Goal: Information Seeking & Learning: Learn about a topic

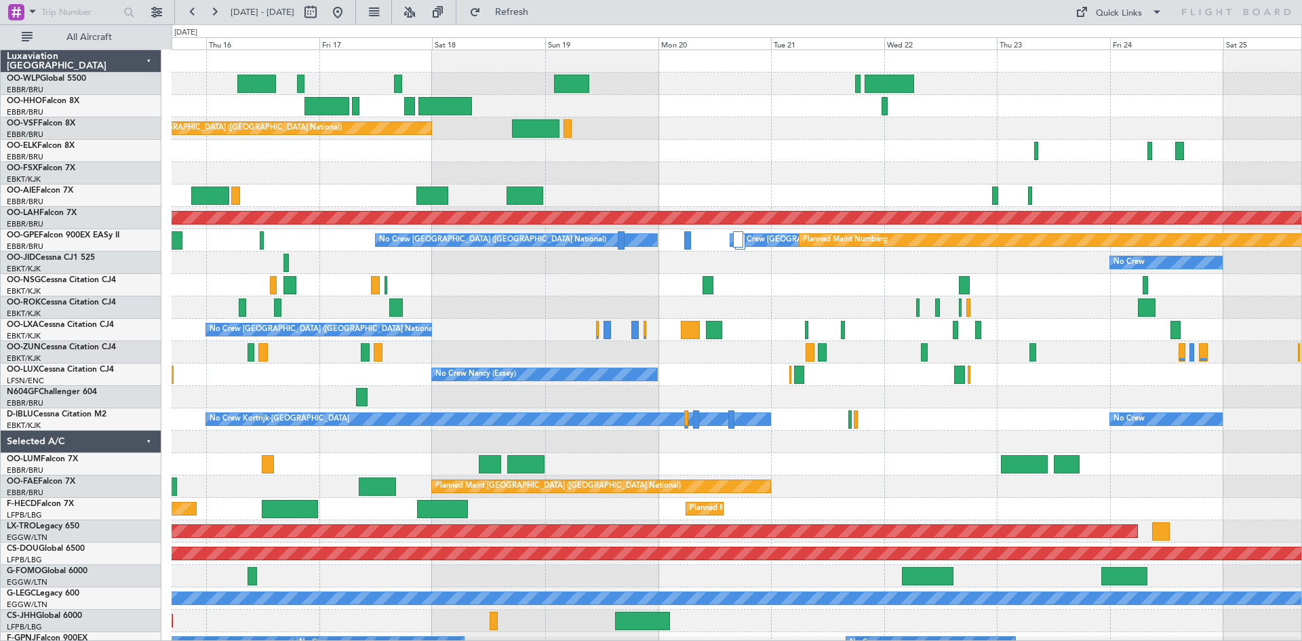
click at [313, 315] on div "Planned Maint [GEOGRAPHIC_DATA] ([GEOGRAPHIC_DATA] National) No Crew [GEOGRAPHI…" at bounding box center [737, 430] width 1130 height 761
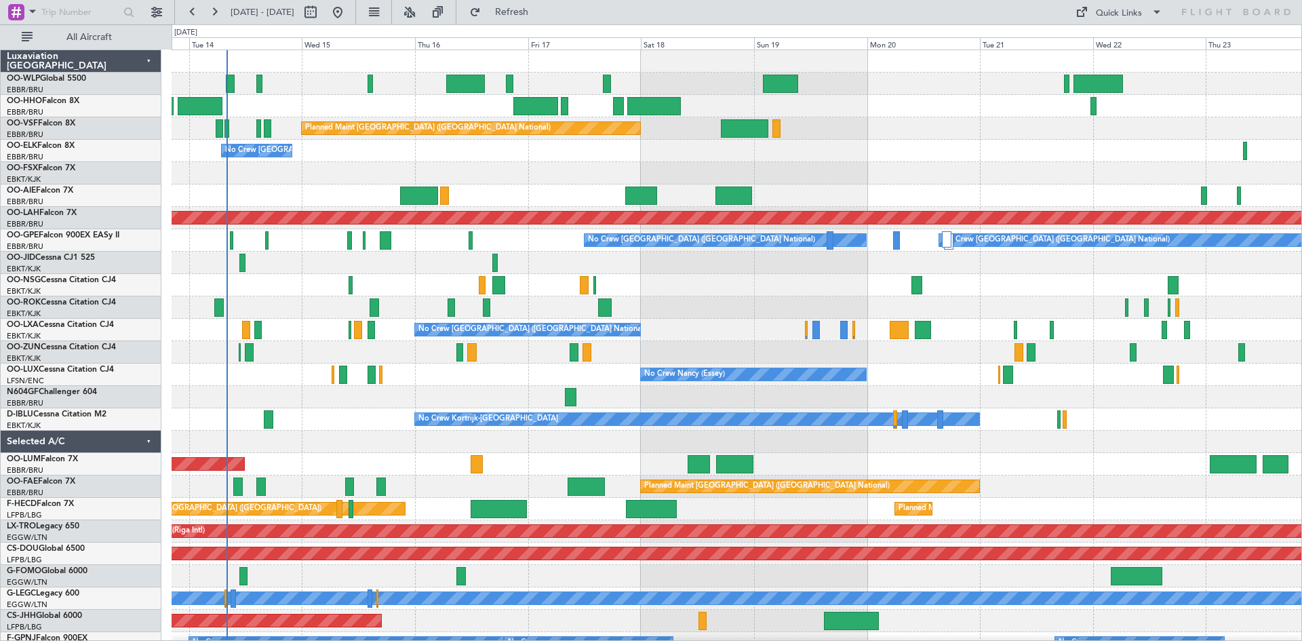
click at [794, 292] on div at bounding box center [737, 285] width 1130 height 22
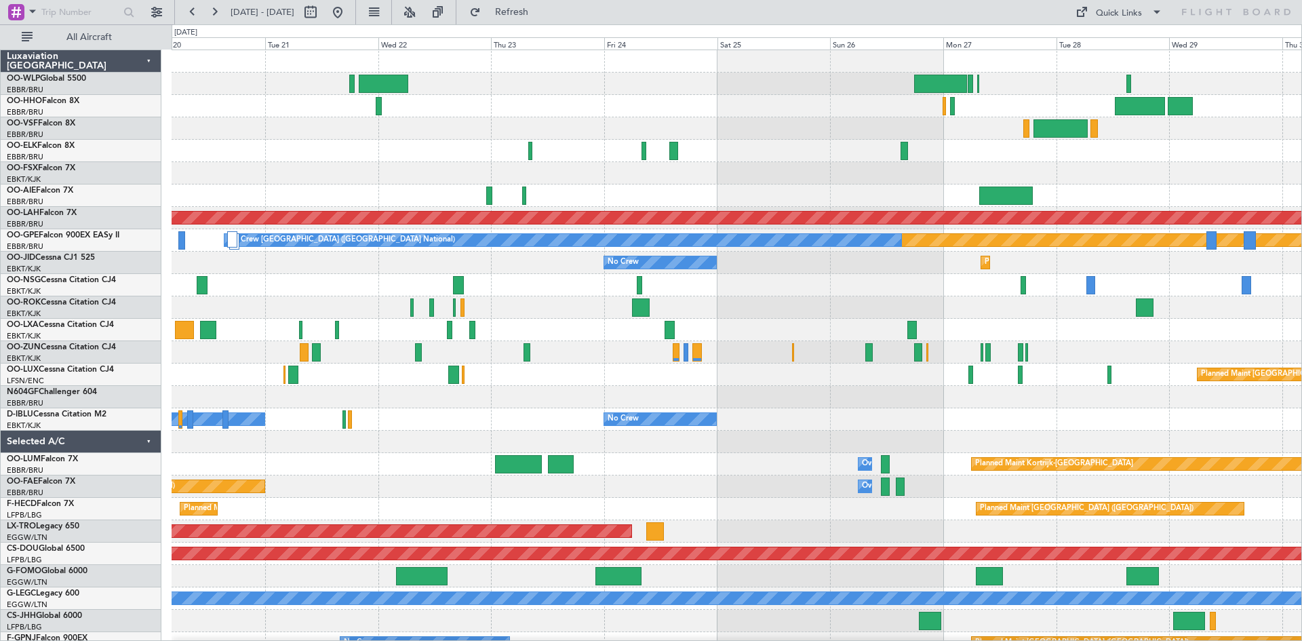
click at [310, 348] on div "Planned Maint [GEOGRAPHIC_DATA] ([GEOGRAPHIC_DATA] National) Planned [GEOGRAPHI…" at bounding box center [737, 430] width 1130 height 761
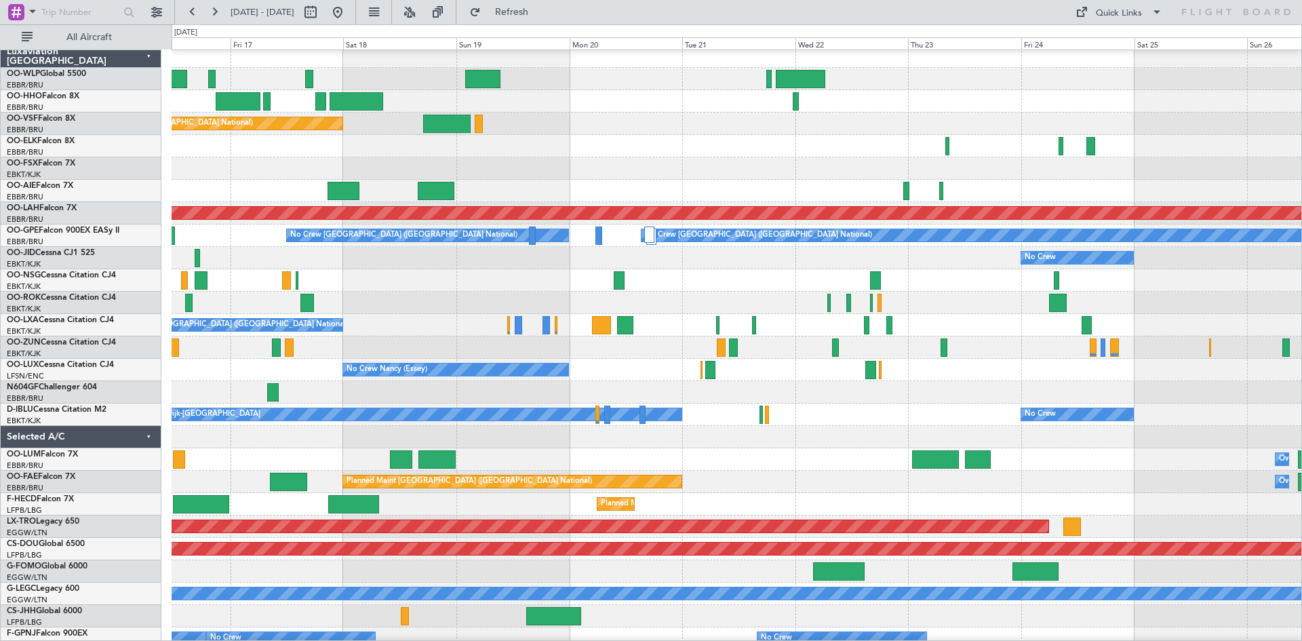
click at [1181, 297] on div at bounding box center [737, 303] width 1130 height 22
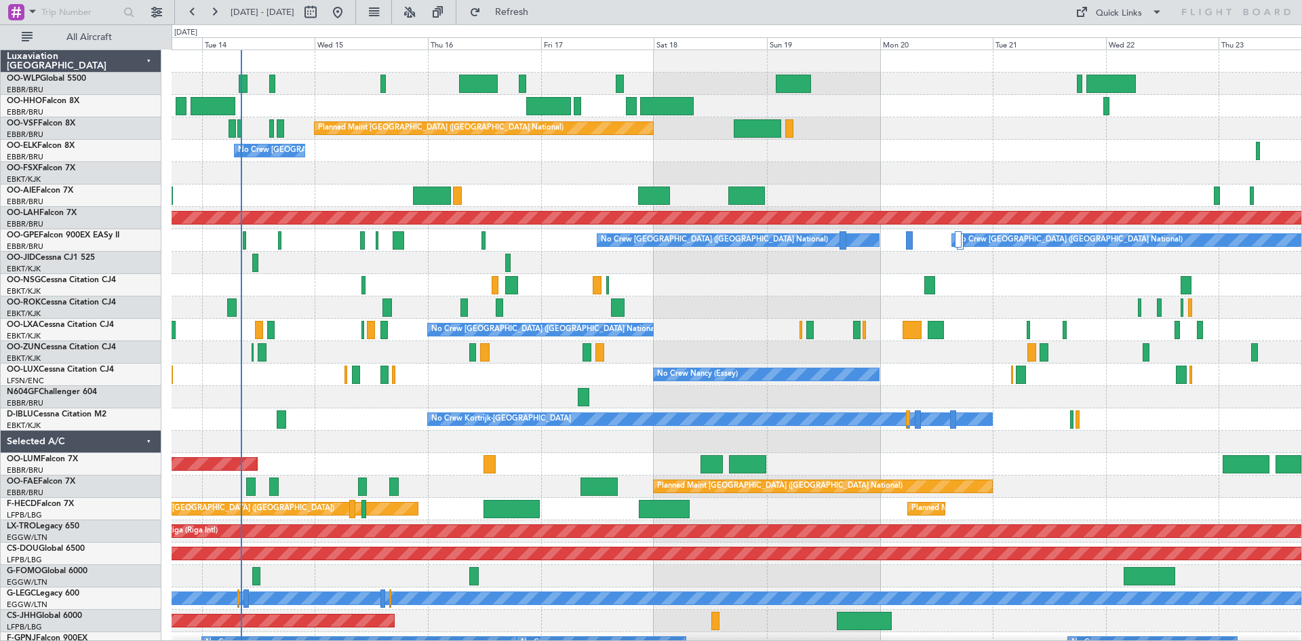
click at [302, 180] on div at bounding box center [737, 173] width 1130 height 22
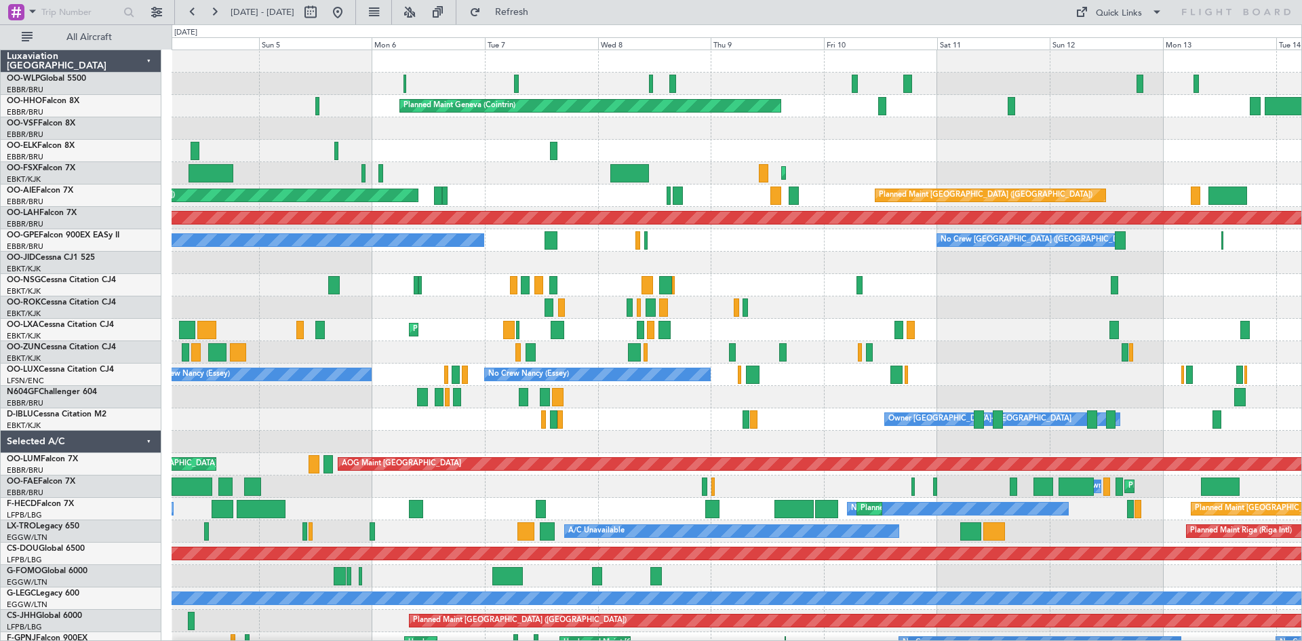
click at [1276, 192] on div "Planned Maint [GEOGRAPHIC_DATA] ([GEOGRAPHIC_DATA]) Unplanned Maint [GEOGRAPHIC…" at bounding box center [737, 196] width 1130 height 22
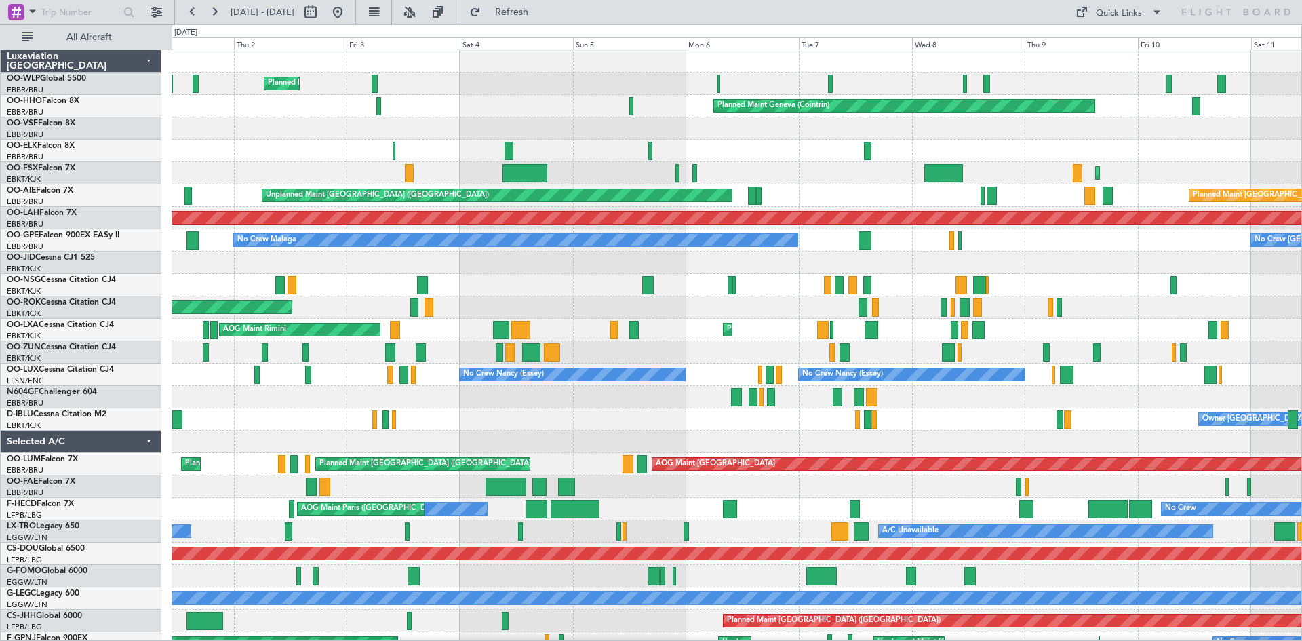
click at [579, 172] on div "Planned Maint Kortrijk-[GEOGRAPHIC_DATA]" at bounding box center [737, 173] width 1130 height 22
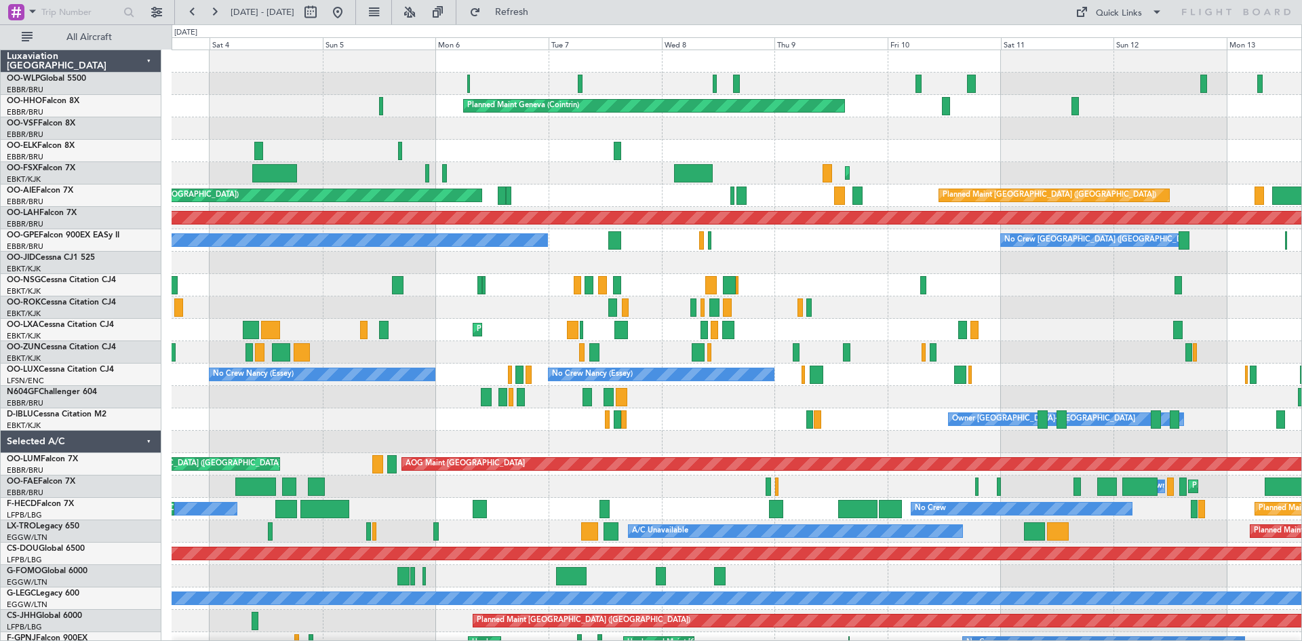
click at [600, 186] on div "Planned Maint Milan (Linate) Planned Maint Geneva ([GEOGRAPHIC_DATA]) Planned M…" at bounding box center [737, 374] width 1130 height 649
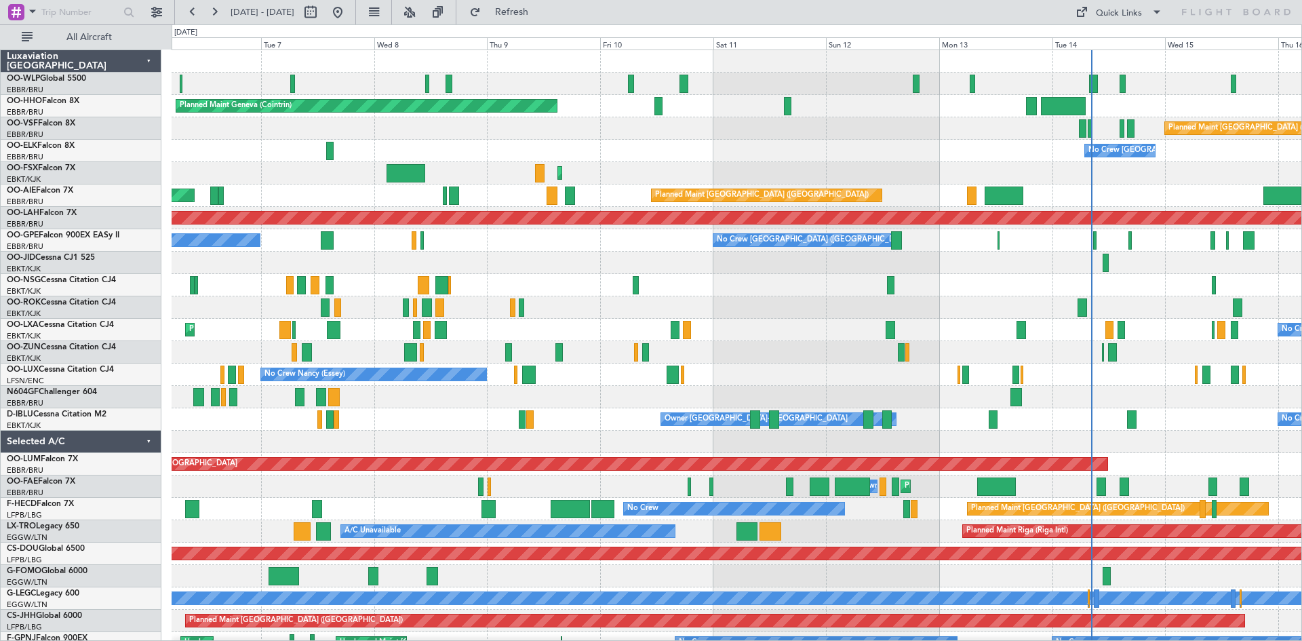
click at [514, 207] on div "Planned Maint Geneva (Cointrin) Planned Maint [GEOGRAPHIC_DATA] ([GEOGRAPHIC_DA…" at bounding box center [737, 397] width 1130 height 694
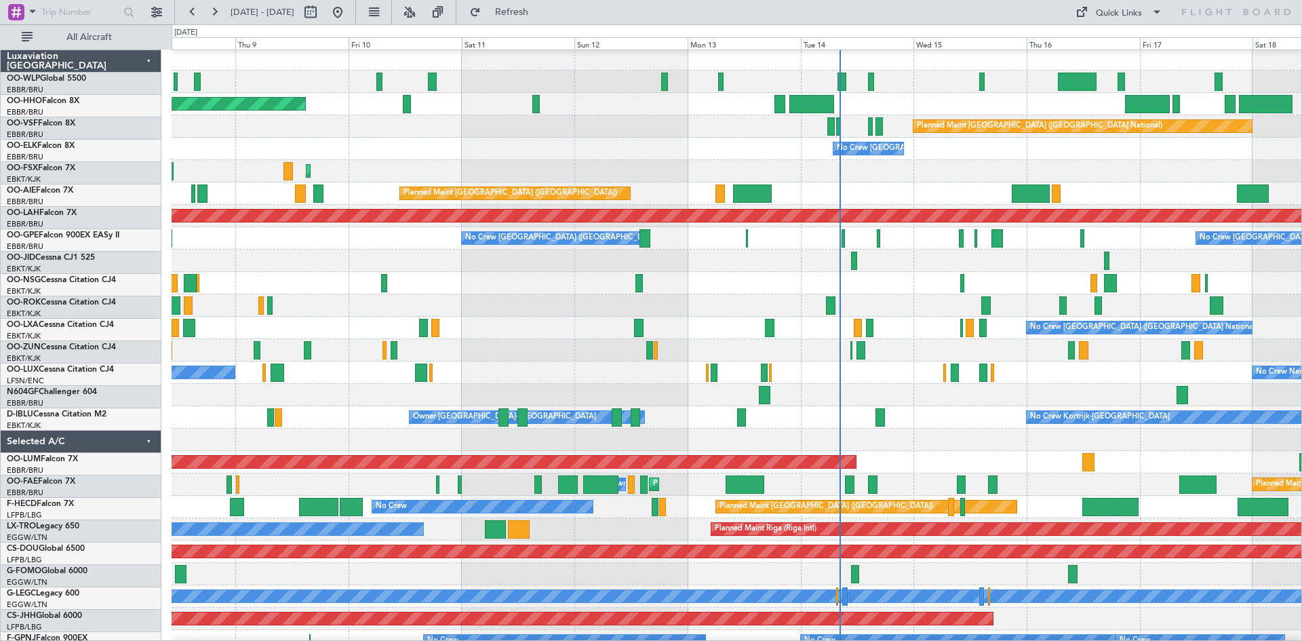
scroll to position [1, 0]
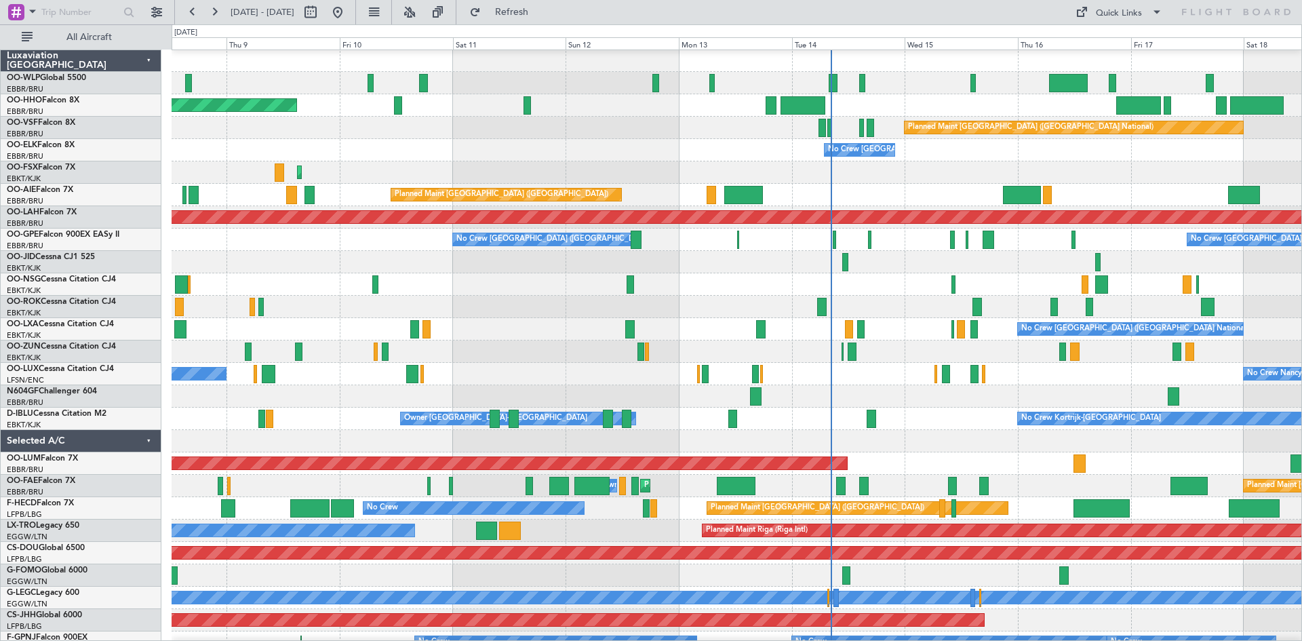
click at [774, 176] on div "Planned Maint Kortrijk-[GEOGRAPHIC_DATA]" at bounding box center [737, 172] width 1130 height 22
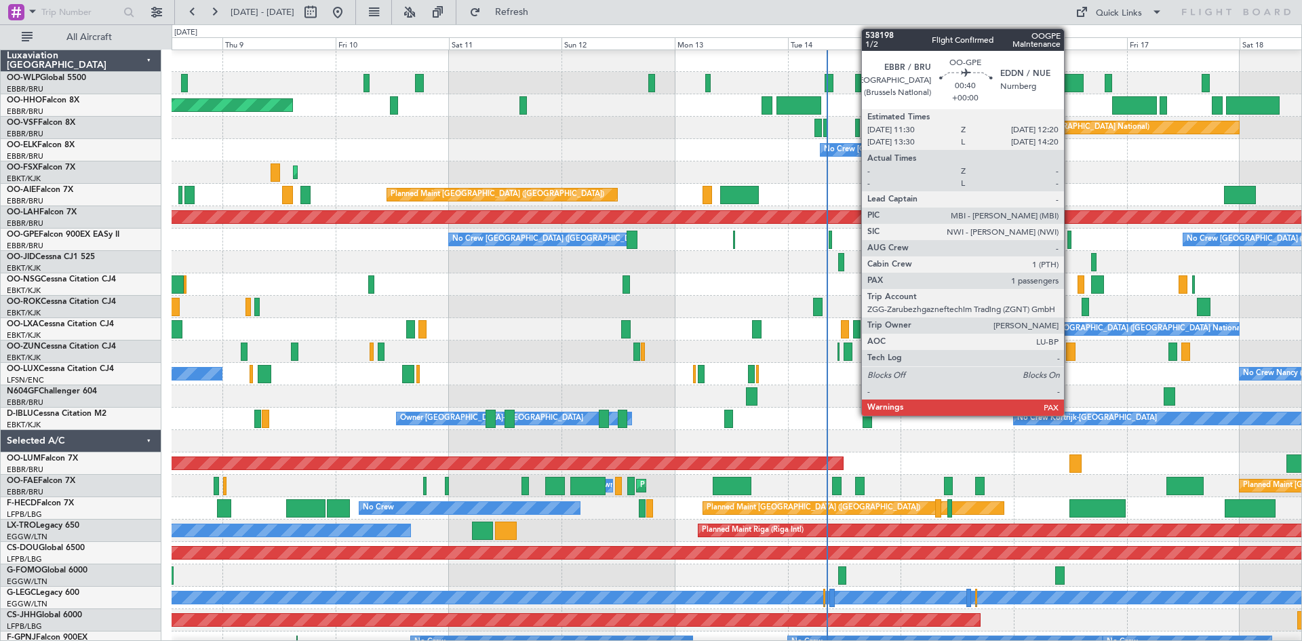
click at [1070, 243] on div at bounding box center [1070, 240] width 4 height 18
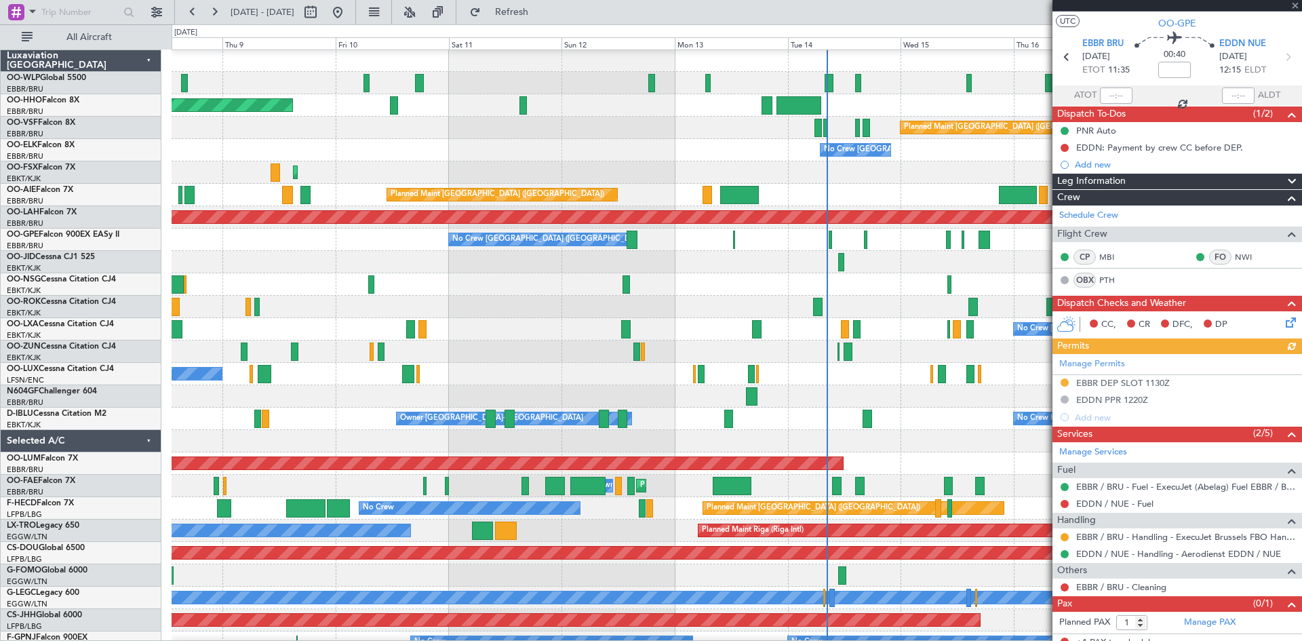
scroll to position [37, 0]
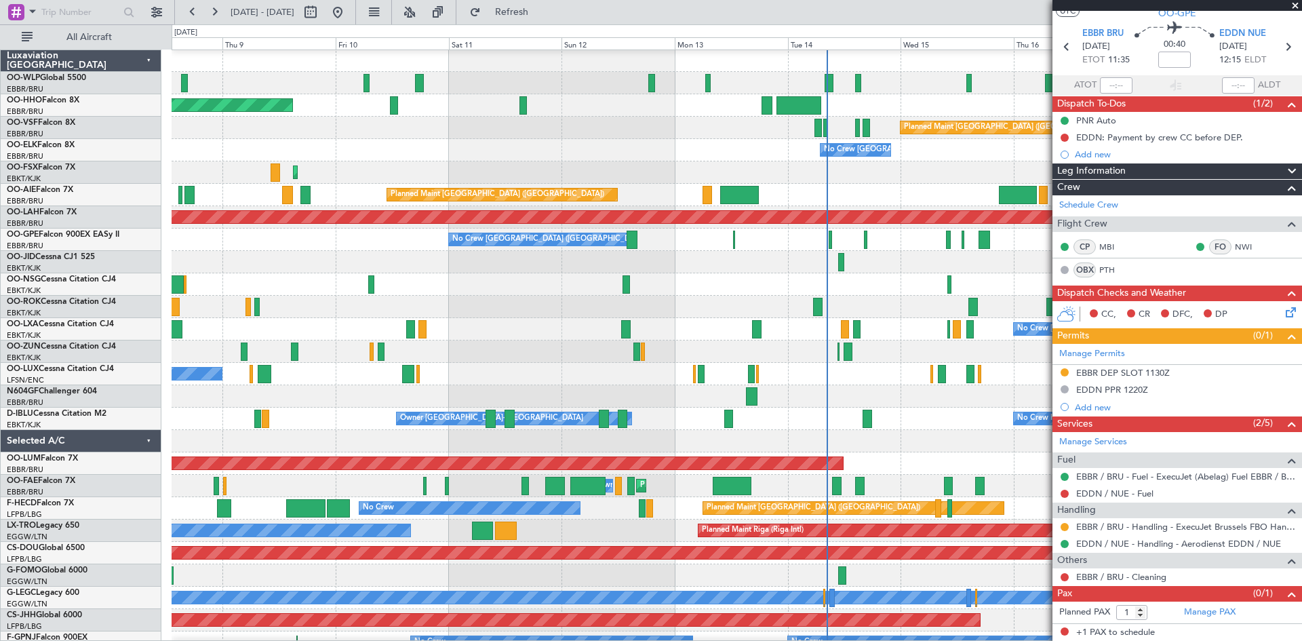
click at [1293, 5] on span at bounding box center [1296, 6] width 14 height 12
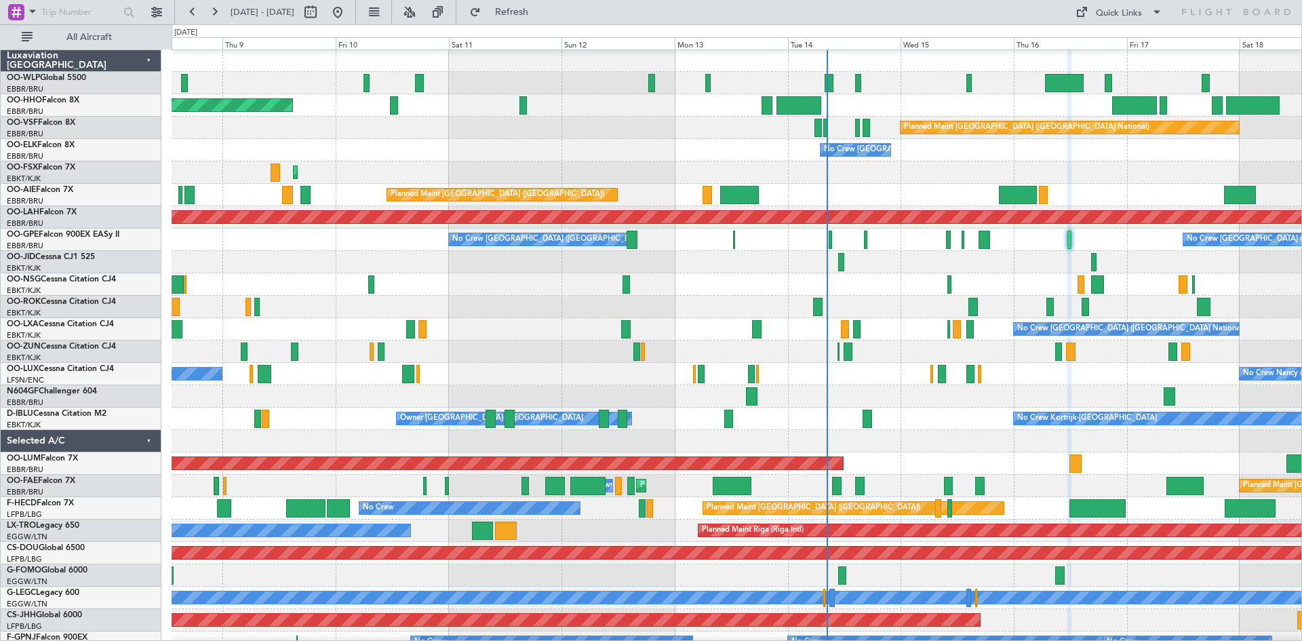
type input "0"
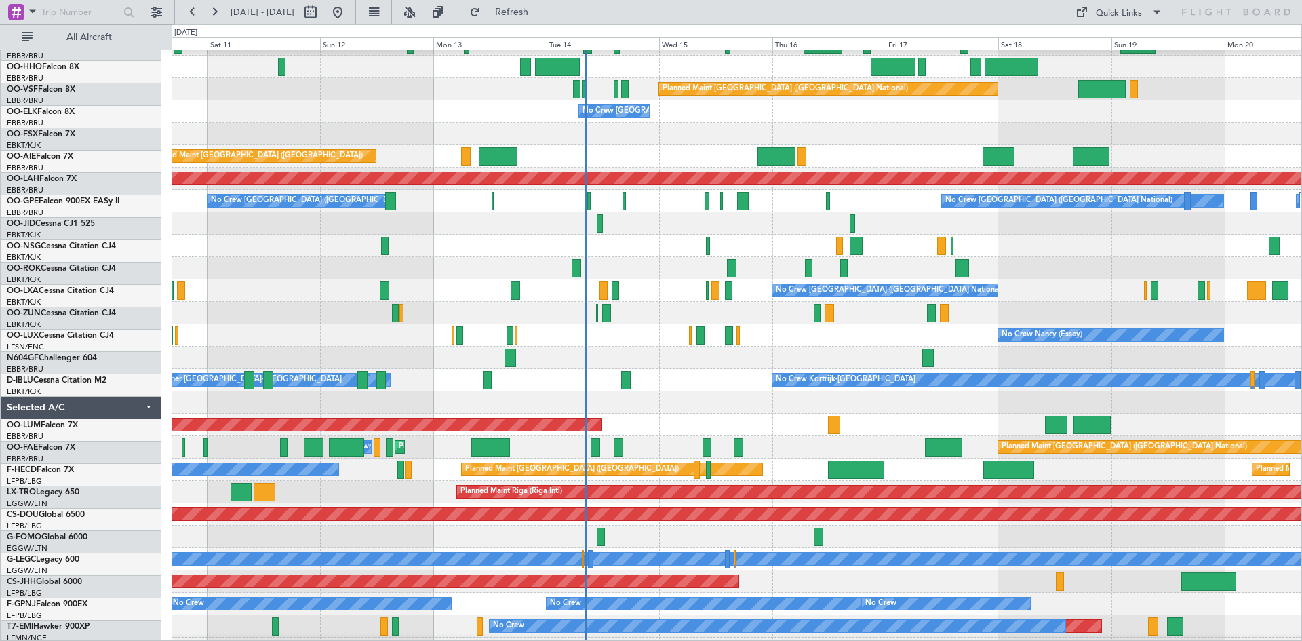
scroll to position [39, 0]
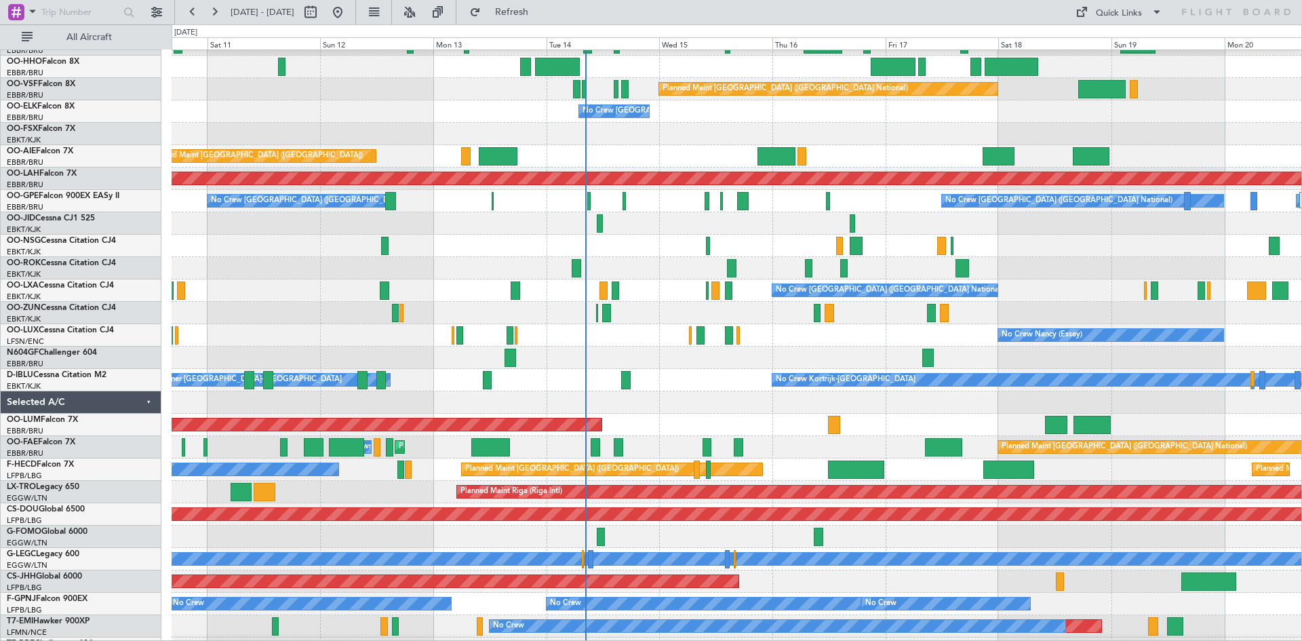
click at [805, 400] on div at bounding box center [737, 402] width 1130 height 22
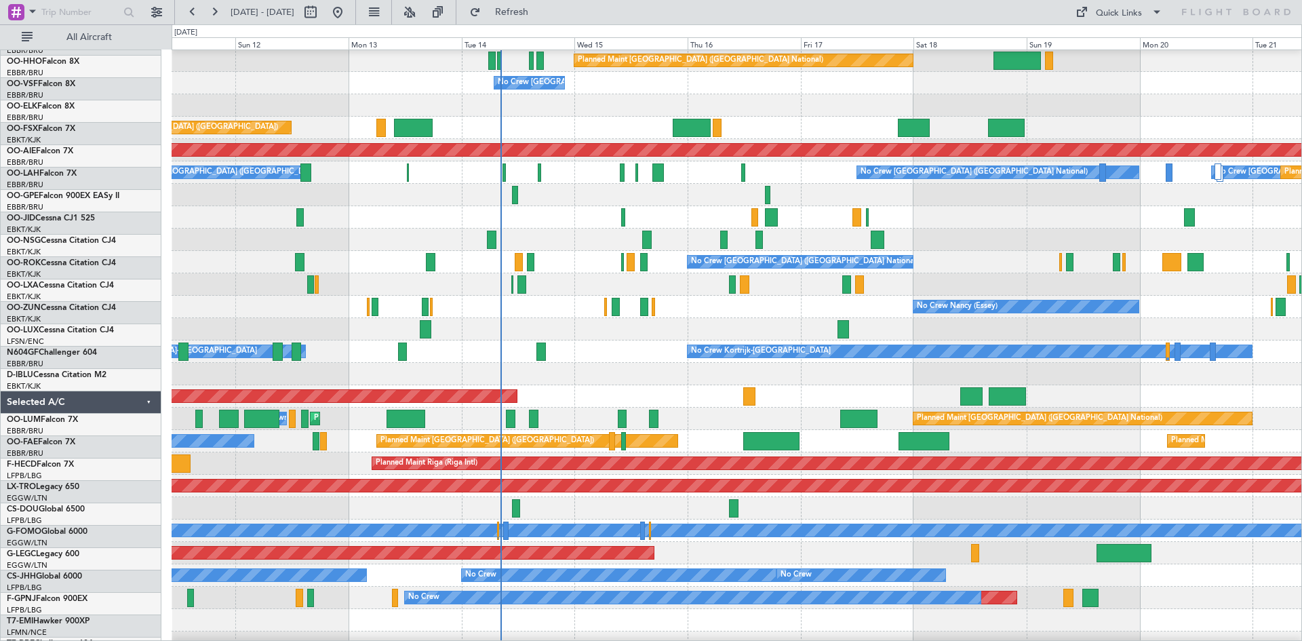
scroll to position [112, 0]
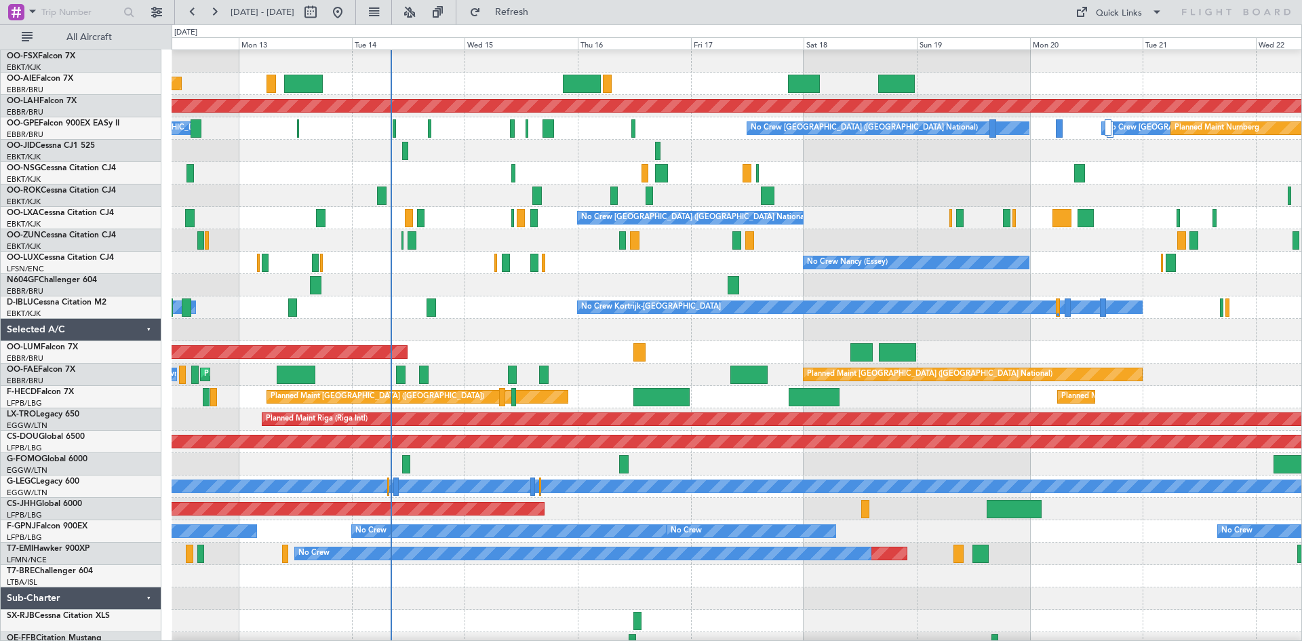
click at [853, 367] on div "Planned Maint [GEOGRAPHIC_DATA] ([GEOGRAPHIC_DATA] National) Planned Maint [GEO…" at bounding box center [737, 375] width 1130 height 22
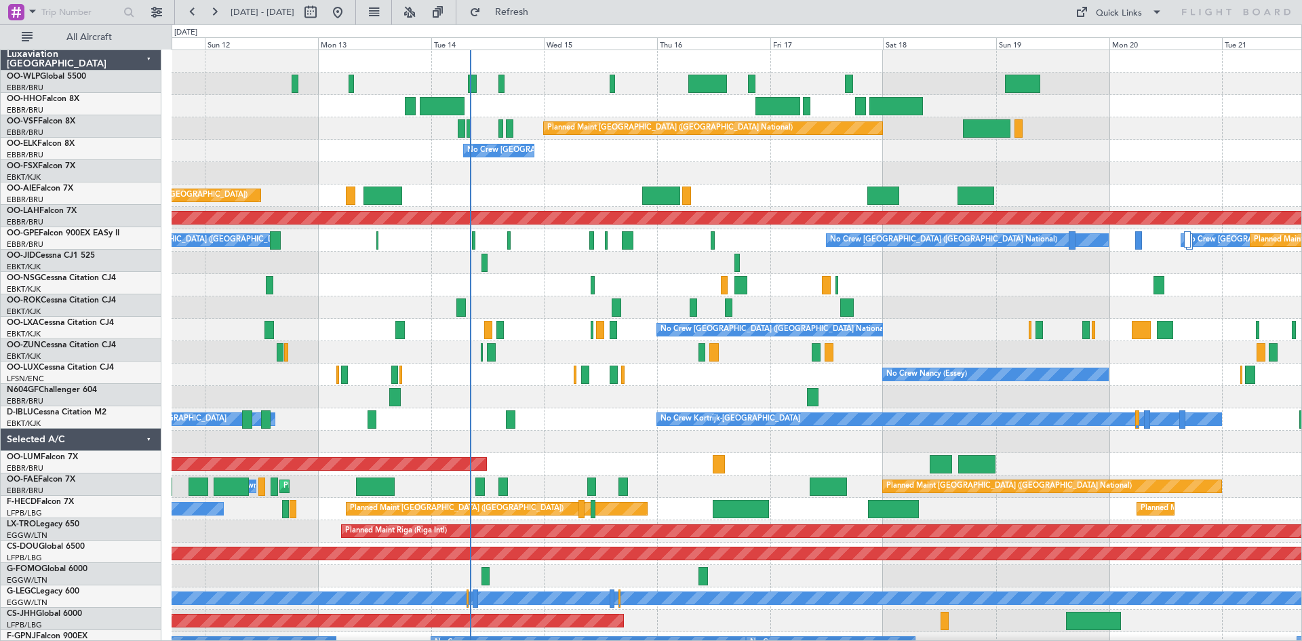
scroll to position [0, 0]
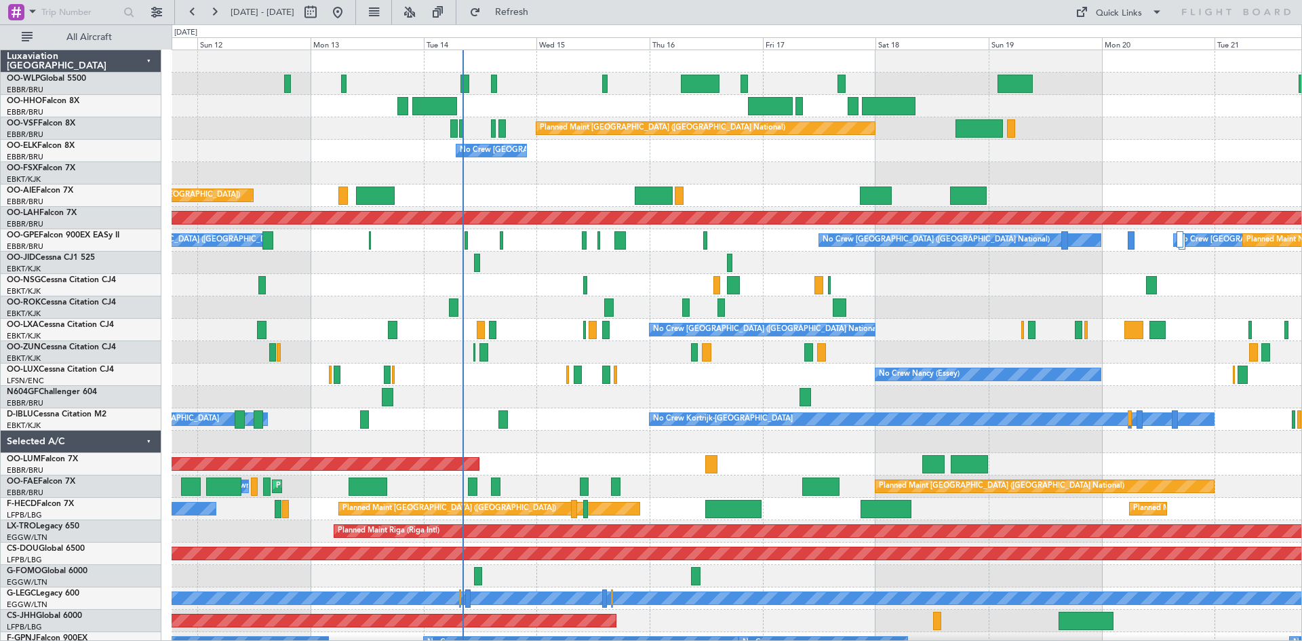
click at [974, 349] on div "Planned Maint Geneva (Cointrin) Planned Maint [GEOGRAPHIC_DATA] ([GEOGRAPHIC_DA…" at bounding box center [737, 430] width 1130 height 761
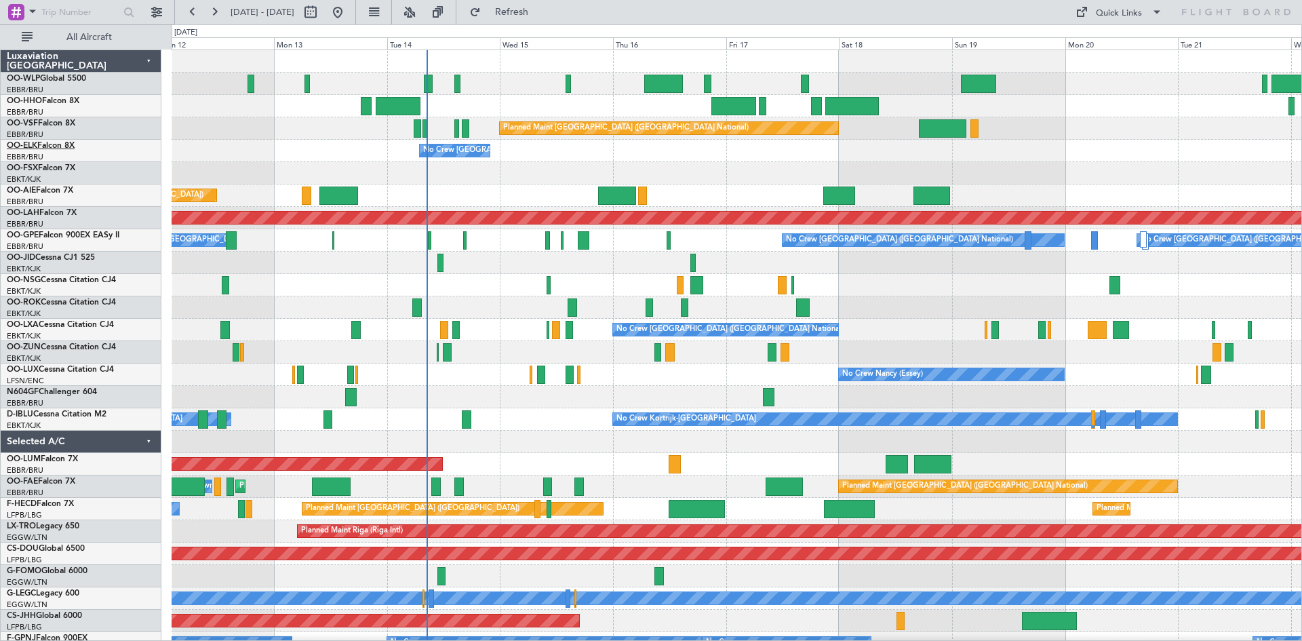
click at [60, 147] on link "OO-ELK Falcon 8X" at bounding box center [41, 146] width 68 height 8
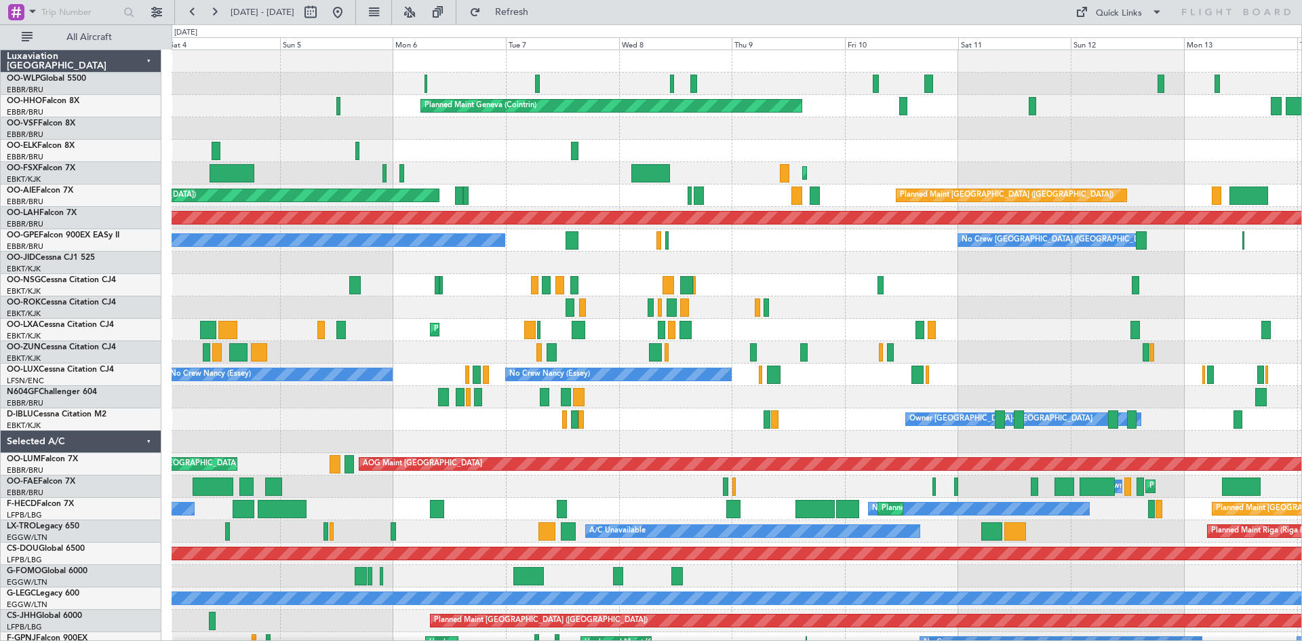
click at [1284, 360] on div "Planned Maint Milan (Linate) Planned Maint Geneva ([GEOGRAPHIC_DATA]) Planned M…" at bounding box center [737, 430] width 1130 height 761
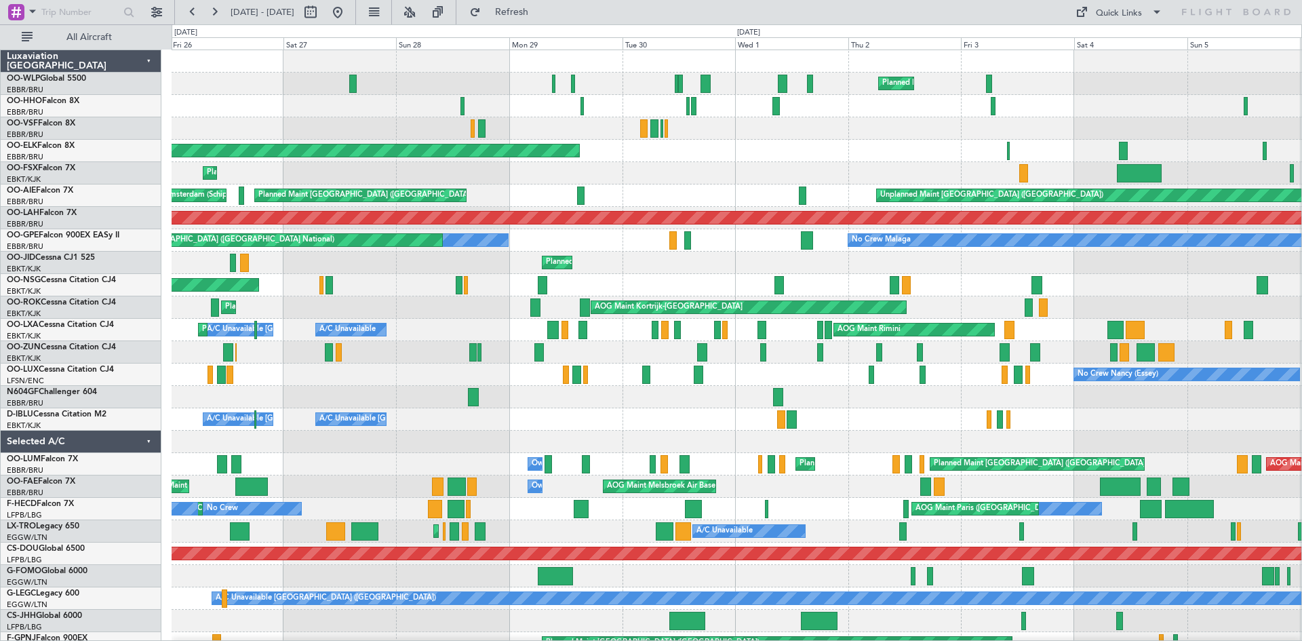
click at [1302, 353] on html "[DATE] - [DATE] Refresh Quick Links All Aircraft Planned Maint Milan ([GEOGRAPH…" at bounding box center [651, 320] width 1302 height 641
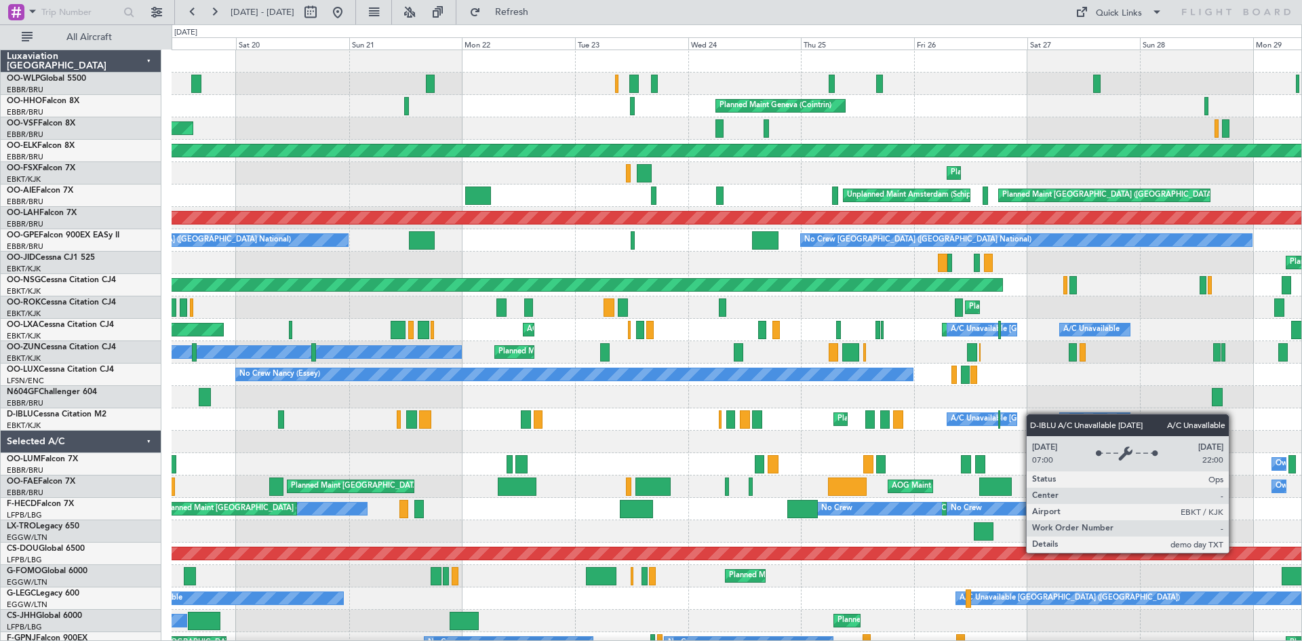
click at [1080, 419] on div "Planned Maint Liege Planned Maint Geneva ([GEOGRAPHIC_DATA]) AOG Maint [GEOGRAP…" at bounding box center [737, 374] width 1130 height 649
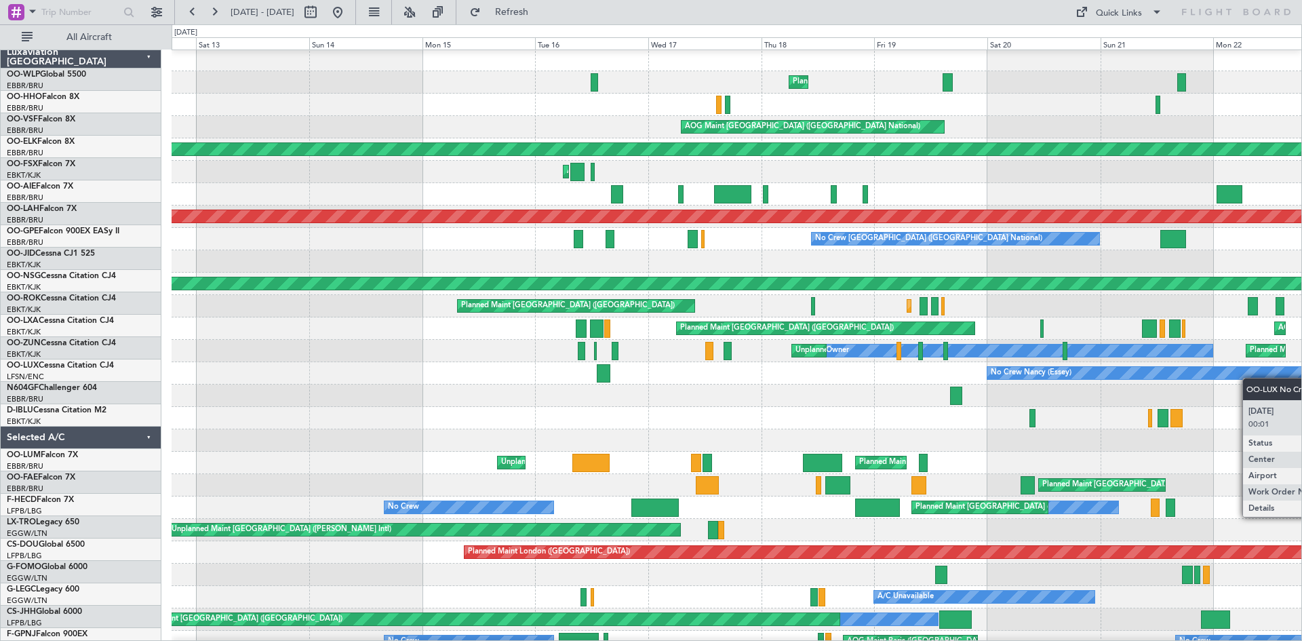
click at [1248, 370] on div "No Crew Nancy (Essey)" at bounding box center [1326, 373] width 677 height 12
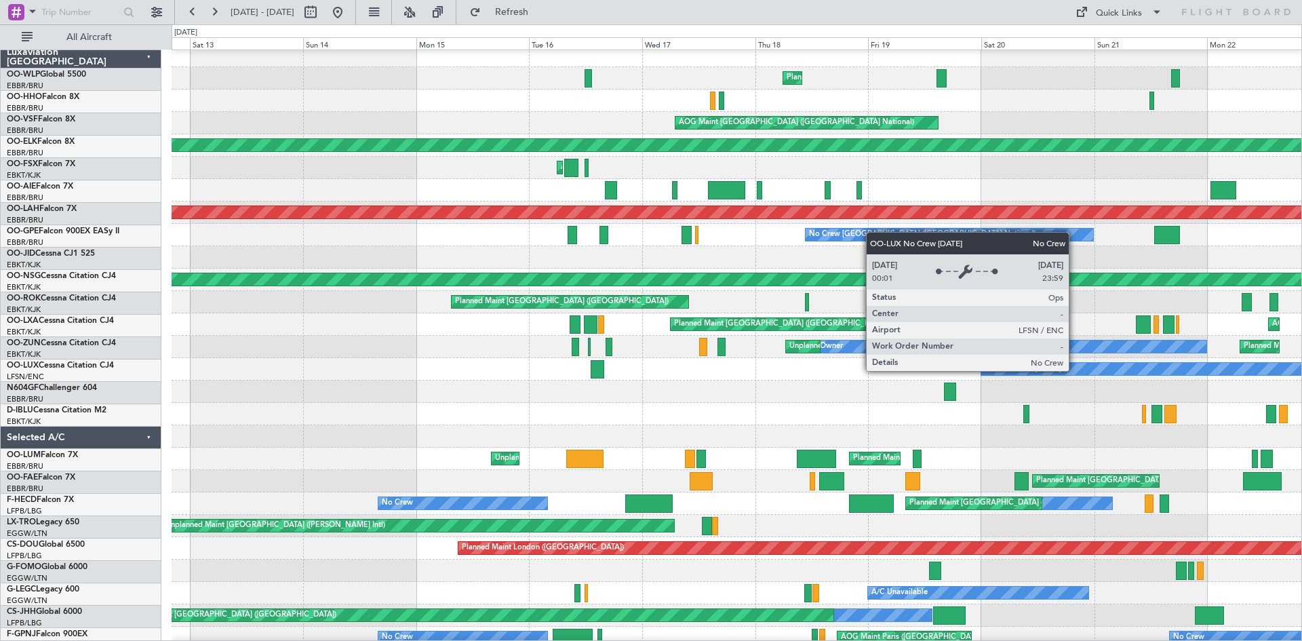
scroll to position [5, 0]
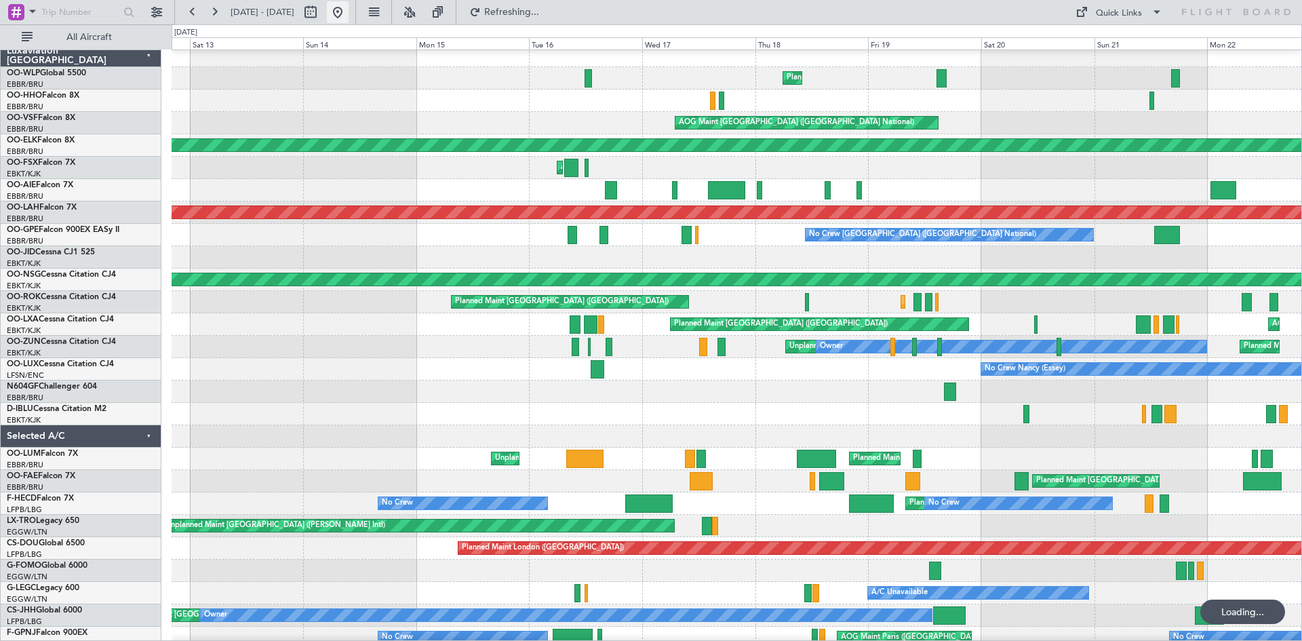
click at [349, 16] on div at bounding box center [324, 12] width 49 height 22
click at [349, 13] on button at bounding box center [338, 12] width 22 height 22
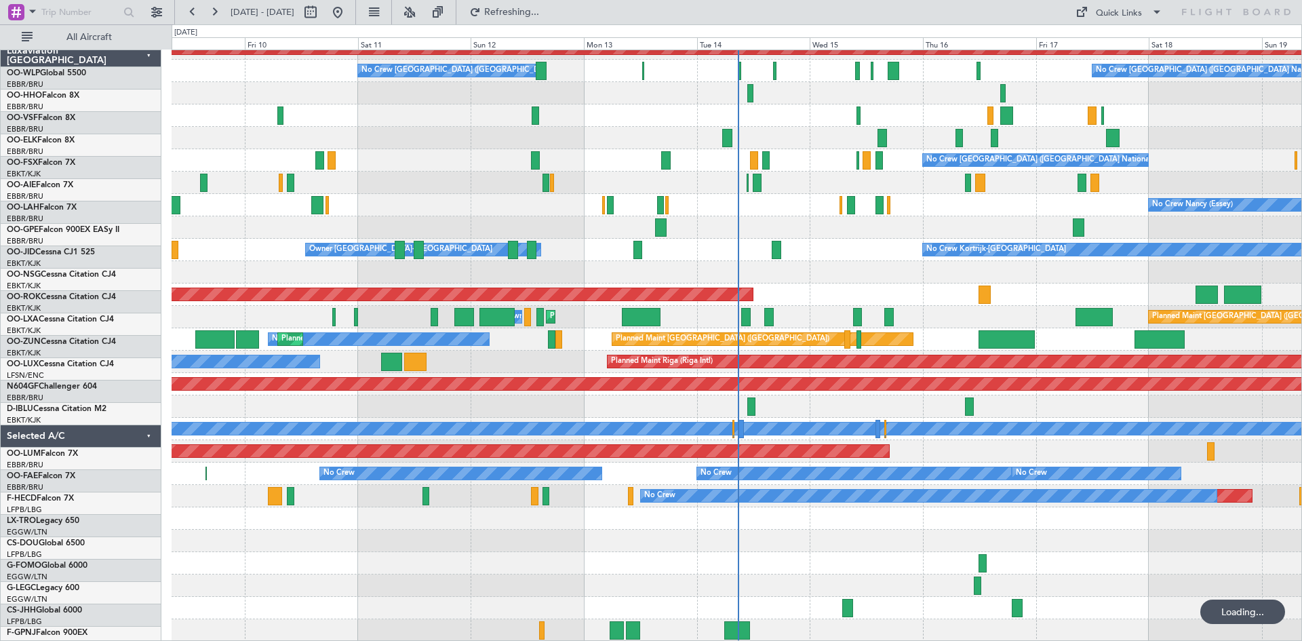
scroll to position [170, 0]
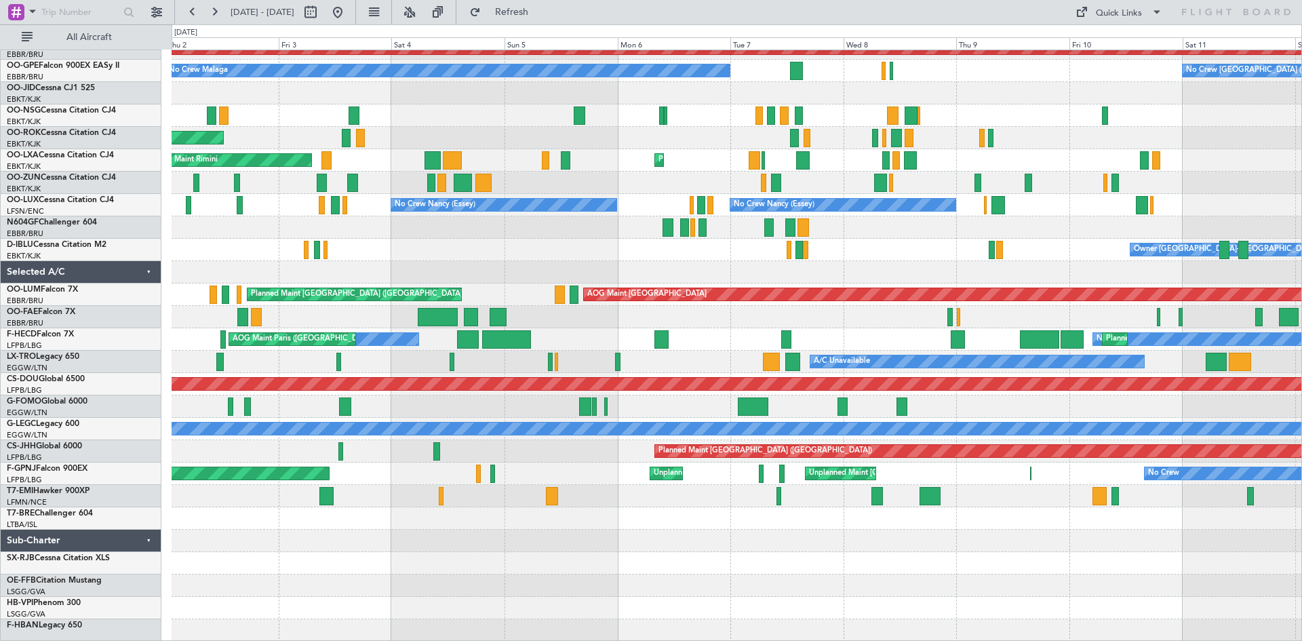
click at [1199, 209] on div "No Crew [PERSON_NAME] ([PERSON_NAME]) No Crew [PERSON_NAME] ([PERSON_NAME])" at bounding box center [737, 205] width 1130 height 22
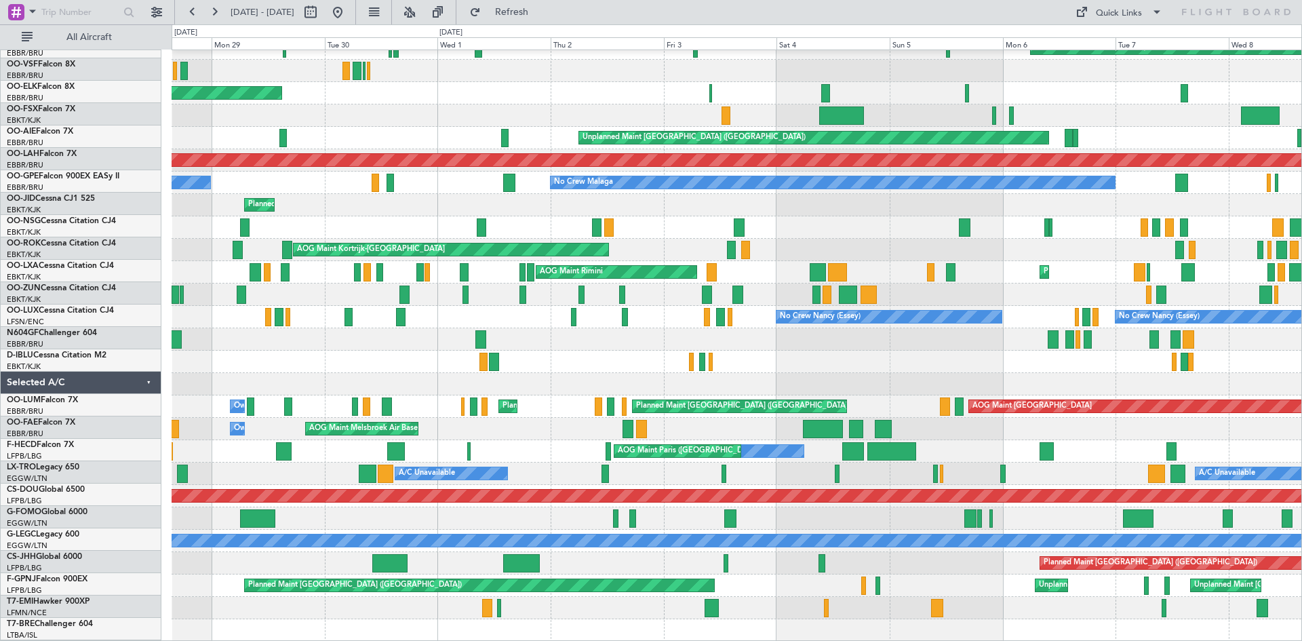
scroll to position [58, 0]
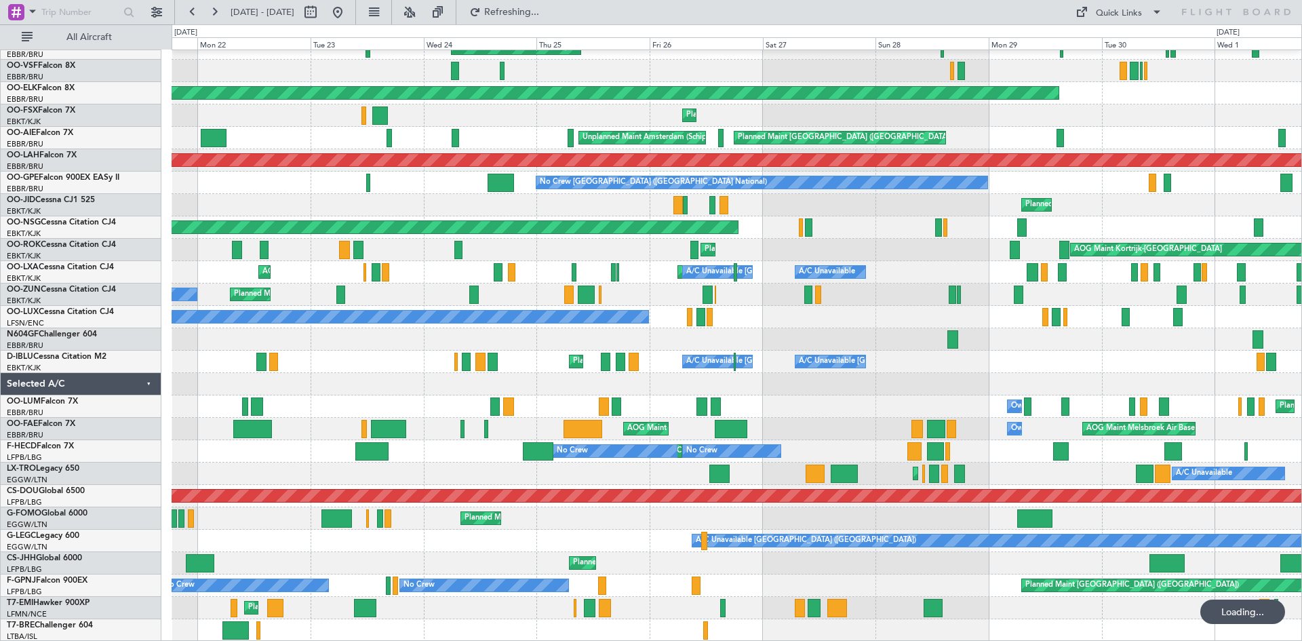
click at [1235, 355] on div "Planned Maint Nice ([GEOGRAPHIC_DATA]) A/C Unavailable [GEOGRAPHIC_DATA] ([GEOG…" at bounding box center [737, 362] width 1130 height 22
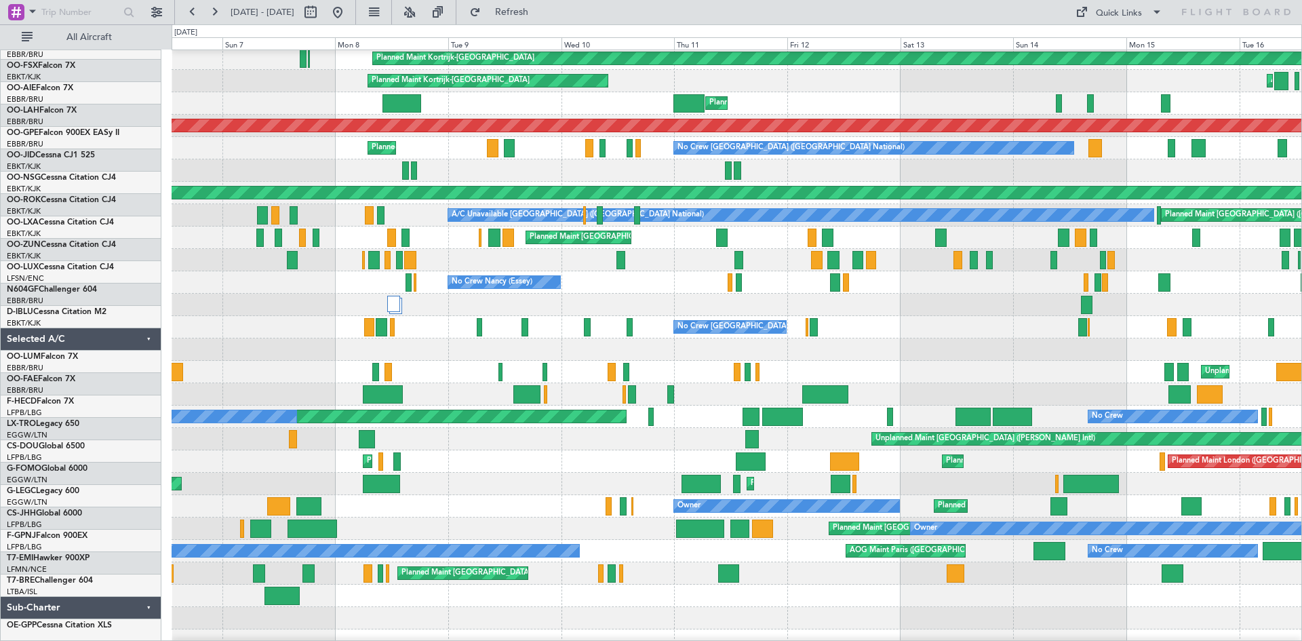
scroll to position [91, 0]
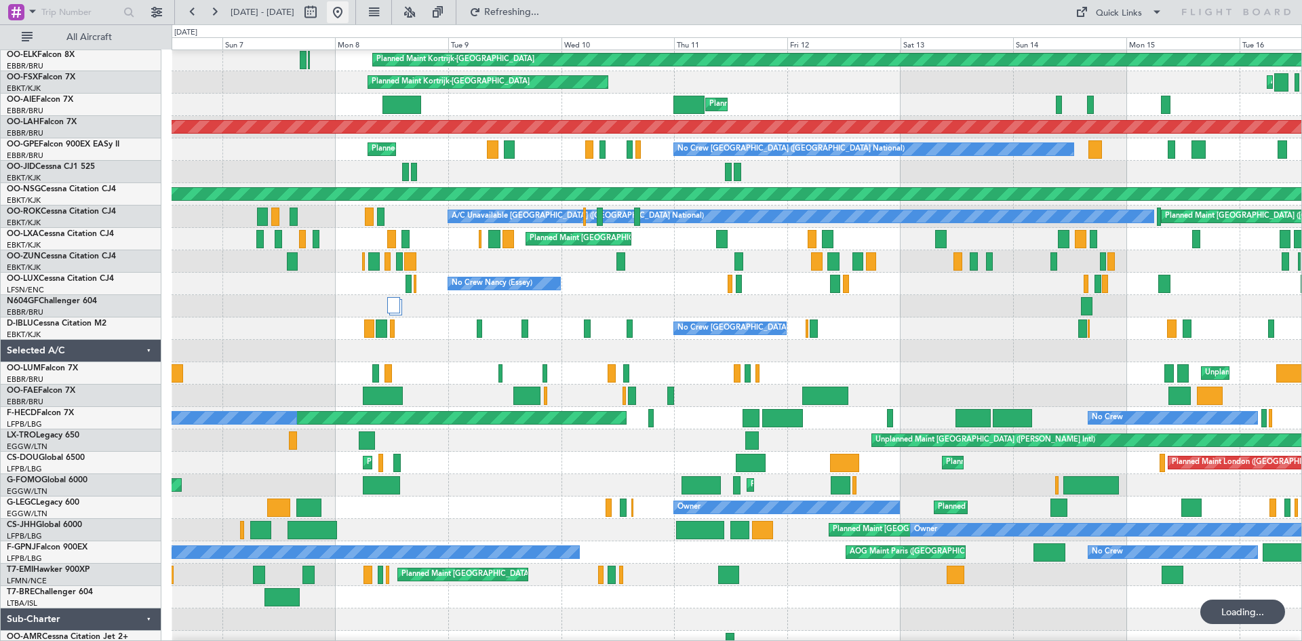
click at [349, 16] on button at bounding box center [338, 12] width 22 height 22
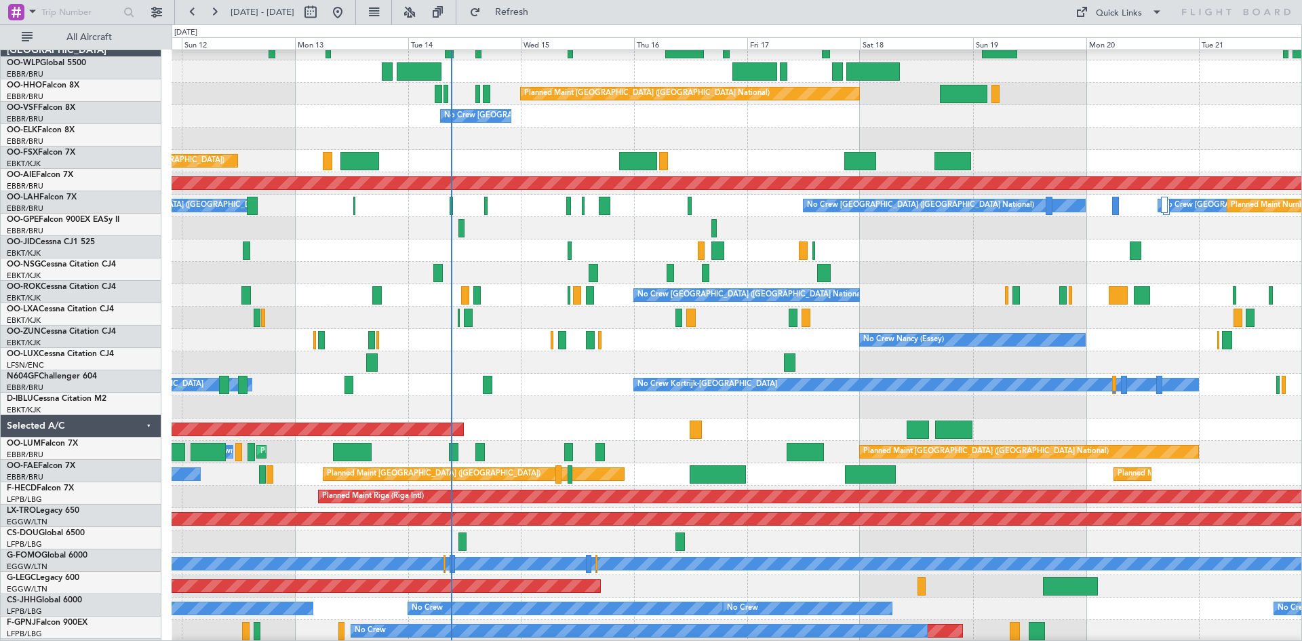
scroll to position [0, 0]
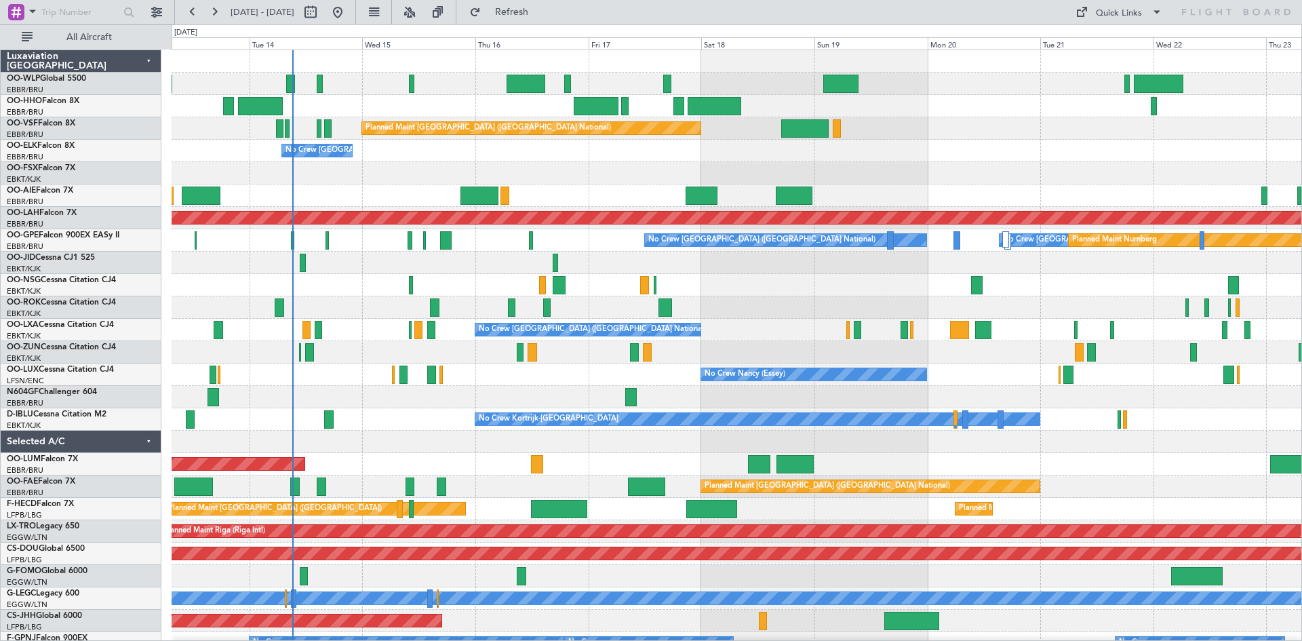
click at [423, 484] on div "Planned Maint [GEOGRAPHIC_DATA] ([GEOGRAPHIC_DATA] National) No Crew [GEOGRAPHI…" at bounding box center [737, 430] width 1130 height 761
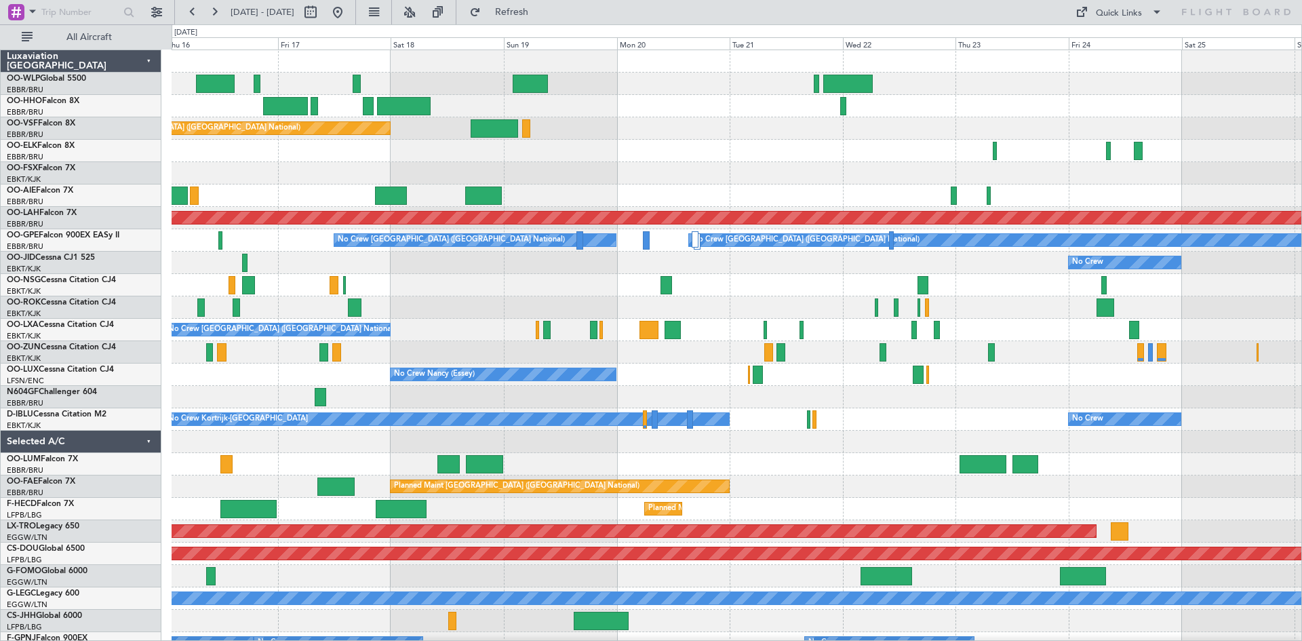
click at [781, 399] on div at bounding box center [737, 397] width 1130 height 22
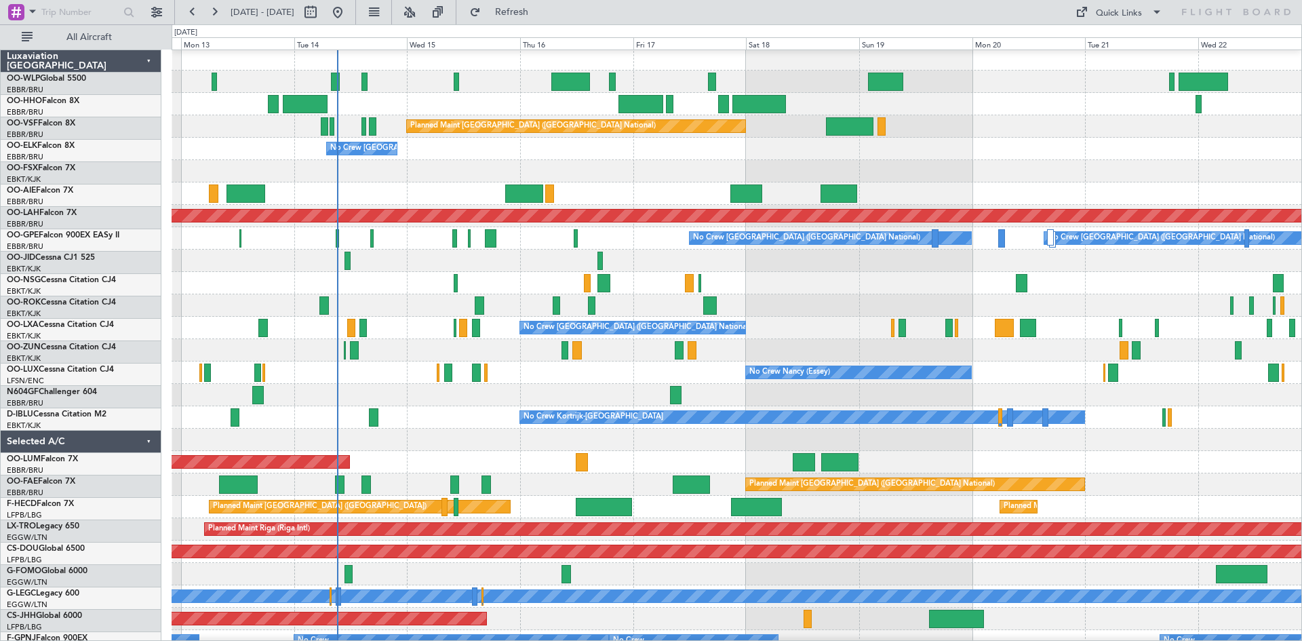
scroll to position [1, 0]
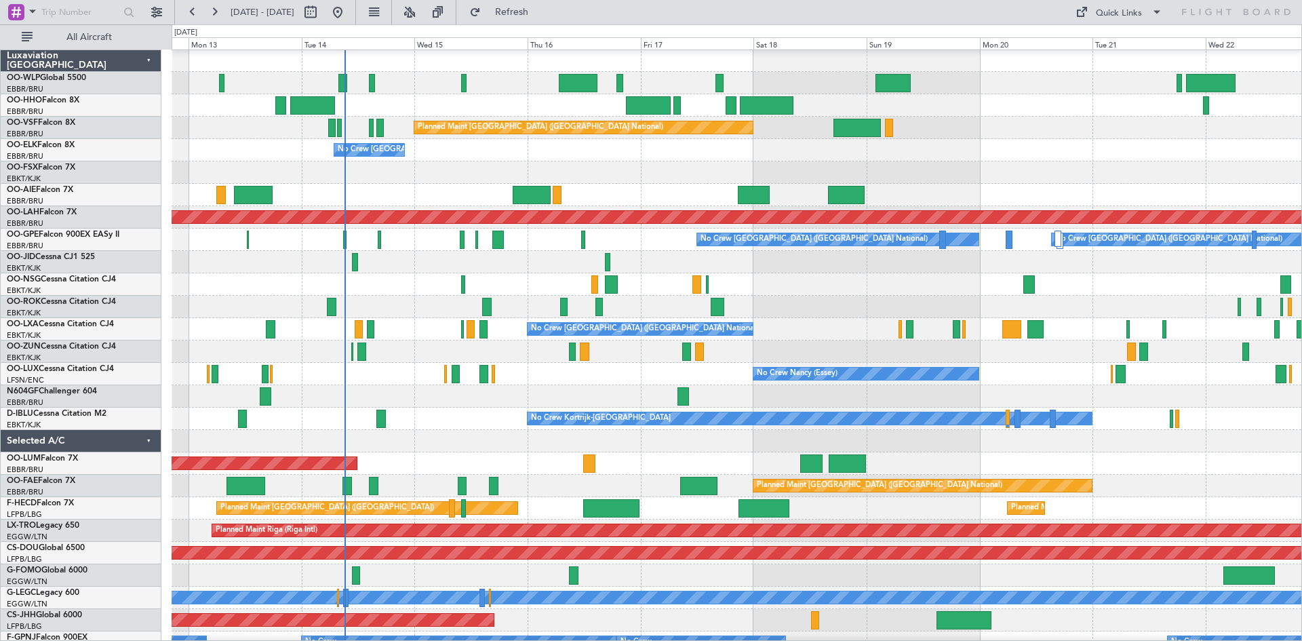
click at [987, 390] on div at bounding box center [737, 396] width 1130 height 22
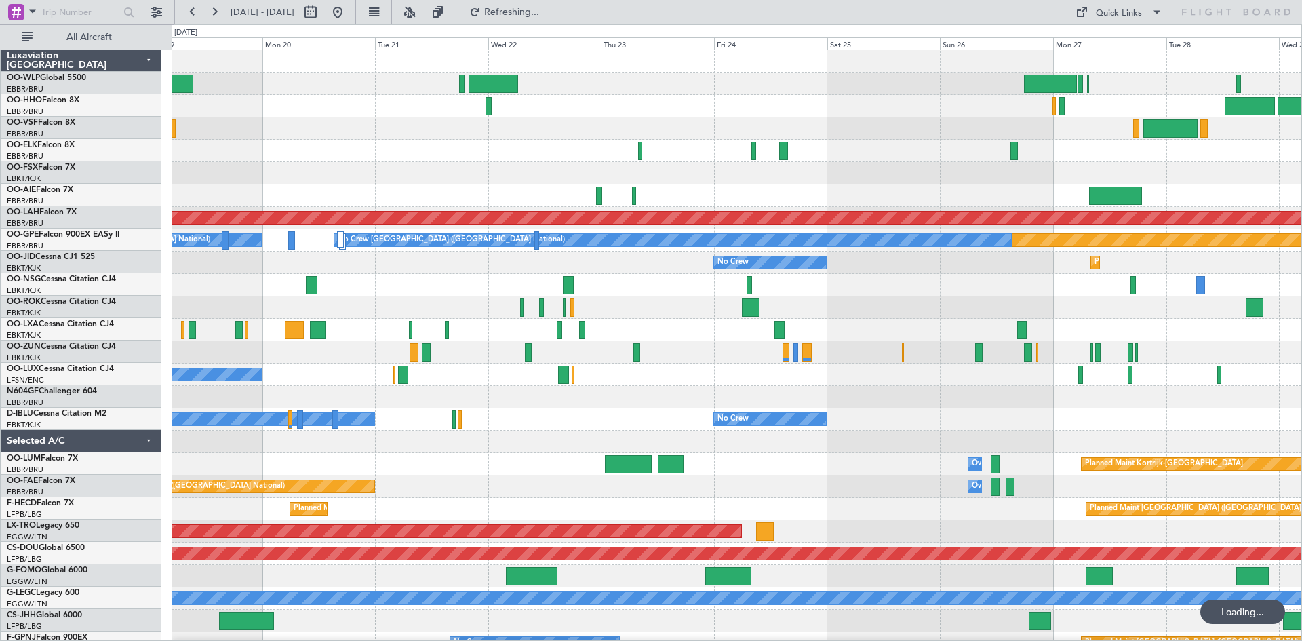
scroll to position [0, 0]
click at [249, 359] on div "Planned Maint [GEOGRAPHIC_DATA] ([GEOGRAPHIC_DATA] National) Planned [GEOGRAPHI…" at bounding box center [737, 430] width 1130 height 761
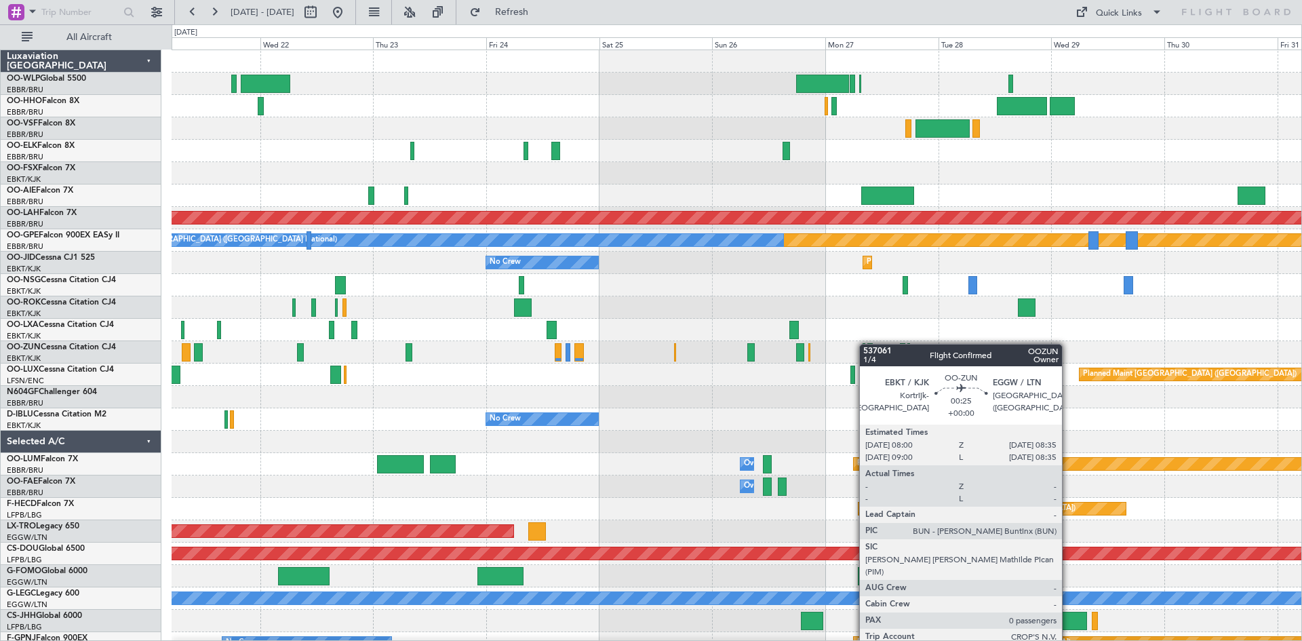
click at [865, 343] on div "Planned Maint [PERSON_NAME]-[GEOGRAPHIC_DATA][PERSON_NAME] ([GEOGRAPHIC_DATA][P…" at bounding box center [737, 397] width 1130 height 694
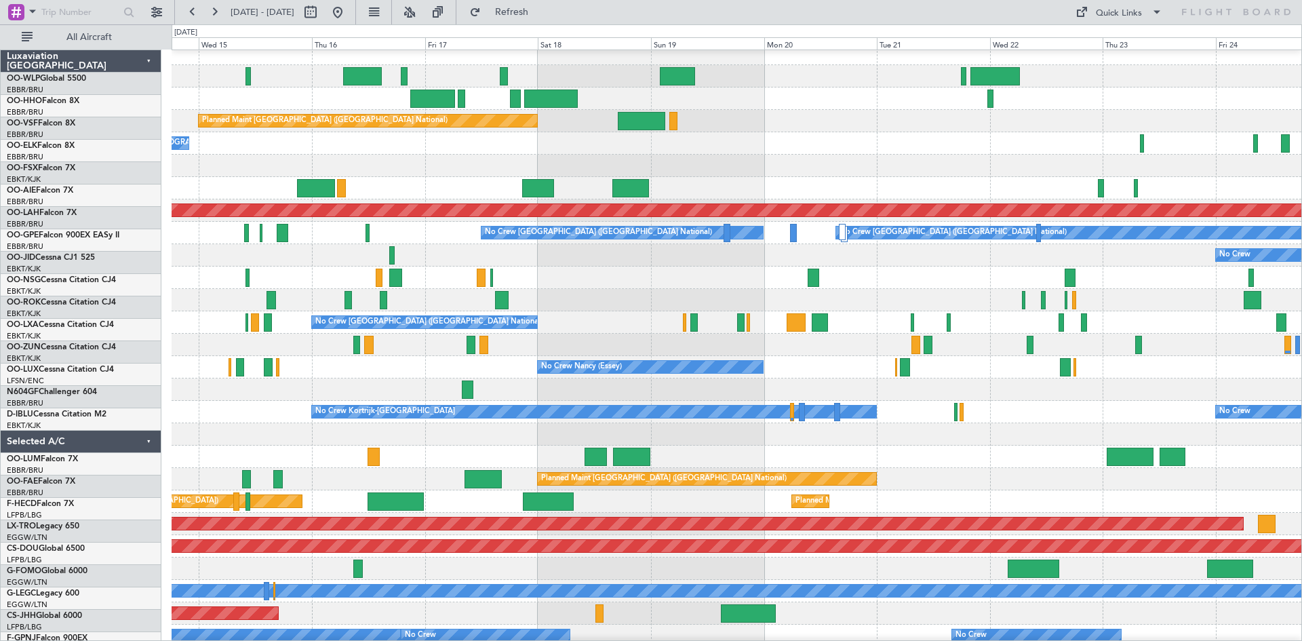
scroll to position [6, 0]
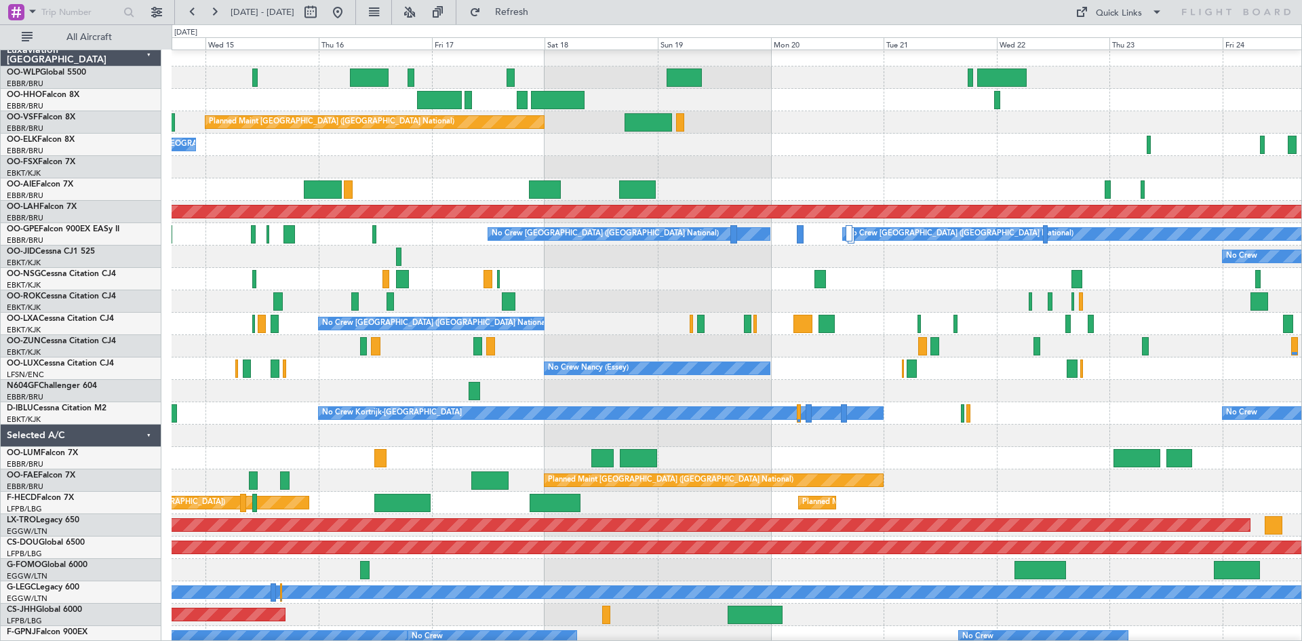
click at [987, 269] on div at bounding box center [737, 279] width 1130 height 22
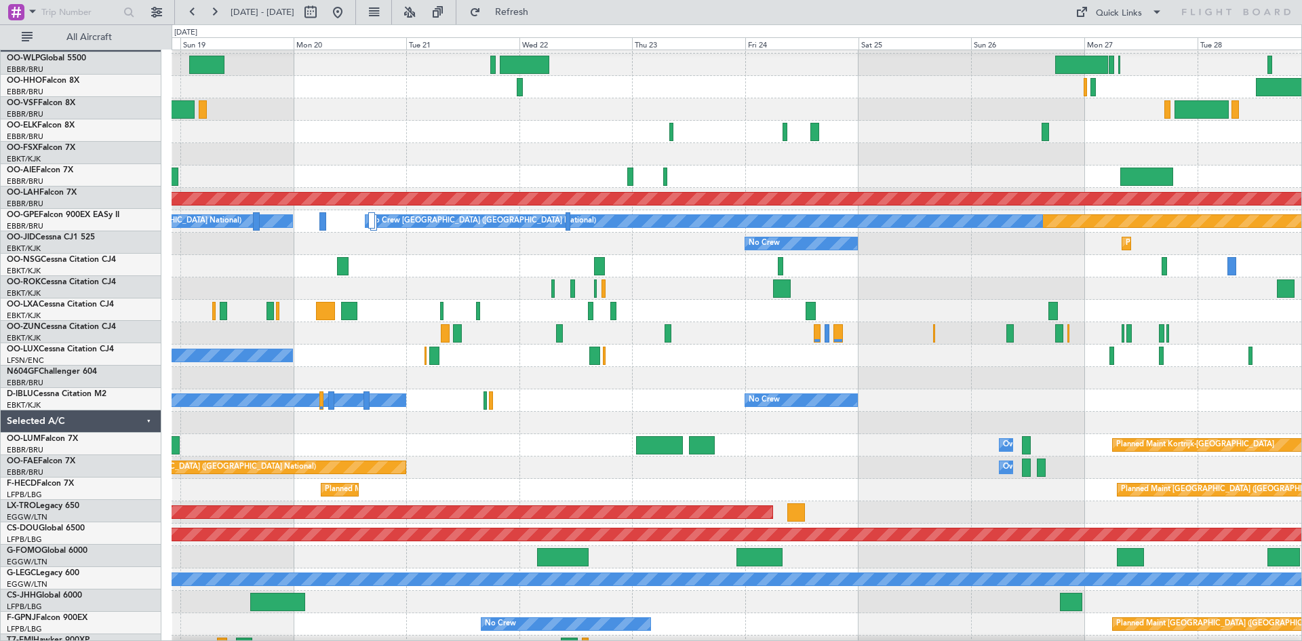
scroll to position [12, 0]
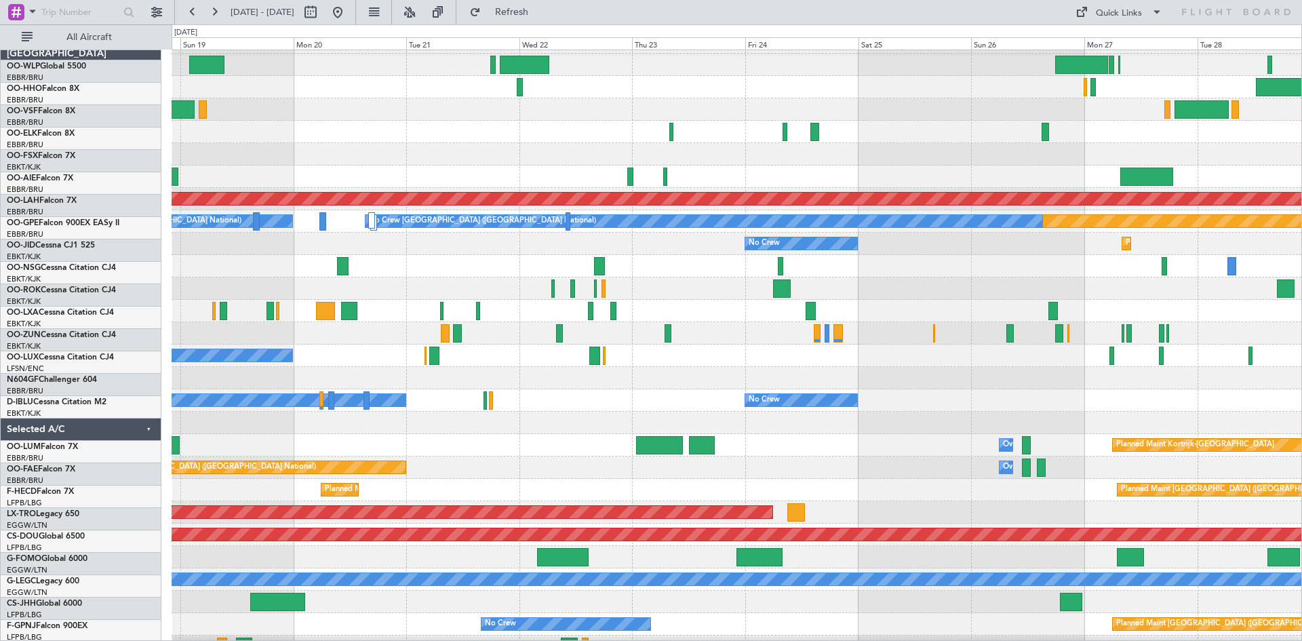
click at [391, 249] on div "No Crew Planned Maint [GEOGRAPHIC_DATA]-[GEOGRAPHIC_DATA]" at bounding box center [737, 244] width 1130 height 22
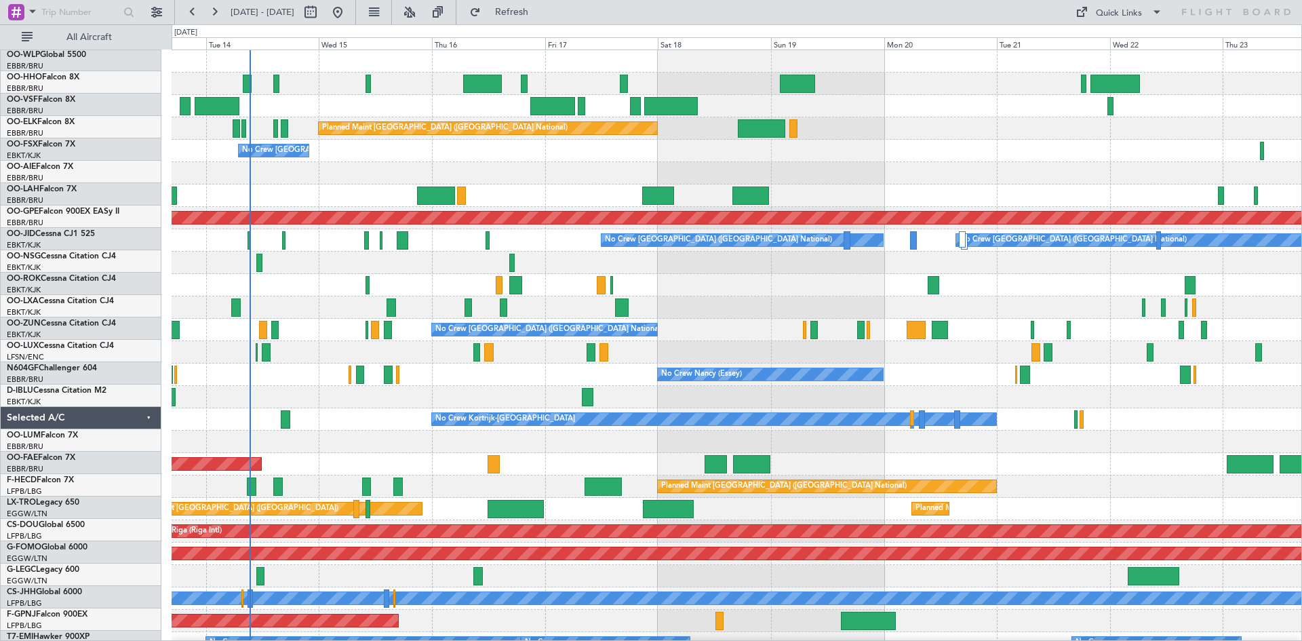
scroll to position [0, 0]
